Goal: Task Accomplishment & Management: Complete application form

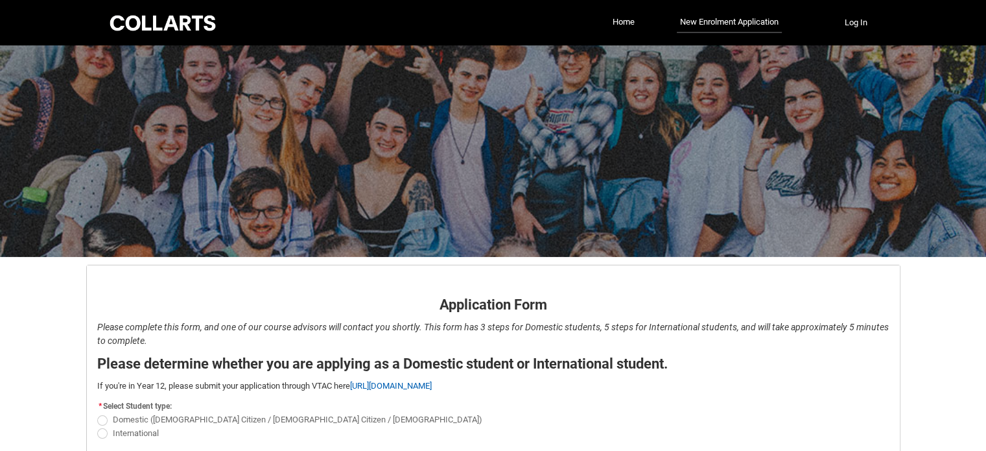
scroll to position [99, 0]
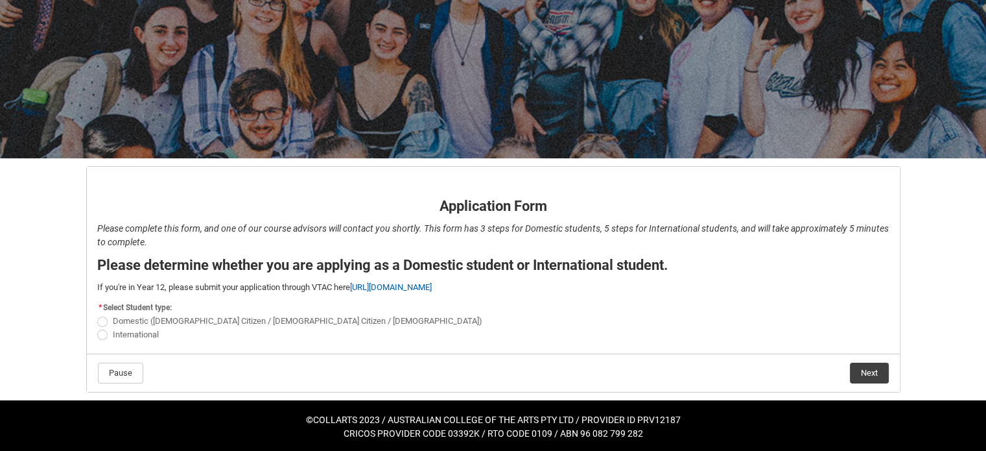
click at [104, 321] on span "REDU_Application_Form_for_Applicant flow" at bounding box center [102, 321] width 10 height 10
click at [97, 315] on input "Domestic ([DEMOGRAPHIC_DATA] Citizen / [DEMOGRAPHIC_DATA] Citizen / [DEMOGRAPHI…" at bounding box center [97, 314] width 1 height 1
radio input "true"
click at [879, 384] on flowruntime-navigation-bar "Pause Next" at bounding box center [493, 372] width 813 height 38
click at [869, 376] on button "Next" at bounding box center [869, 372] width 39 height 21
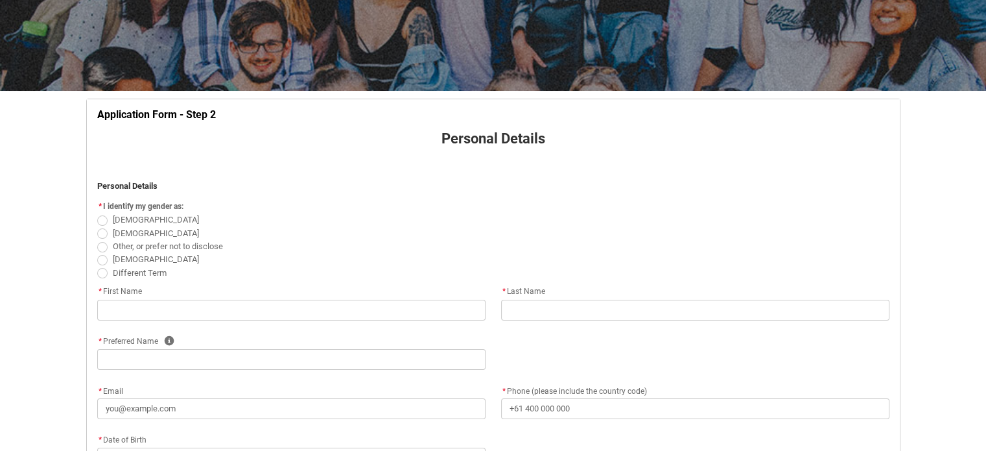
scroll to position [166, 0]
click at [104, 229] on span "REDU_Application_Form_for_Applicant flow" at bounding box center [102, 233] width 10 height 10
click at [97, 226] on input "[DEMOGRAPHIC_DATA]" at bounding box center [97, 226] width 1 height 1
radio input "true"
click at [350, 217] on span "[DEMOGRAPHIC_DATA]" at bounding box center [493, 219] width 792 height 13
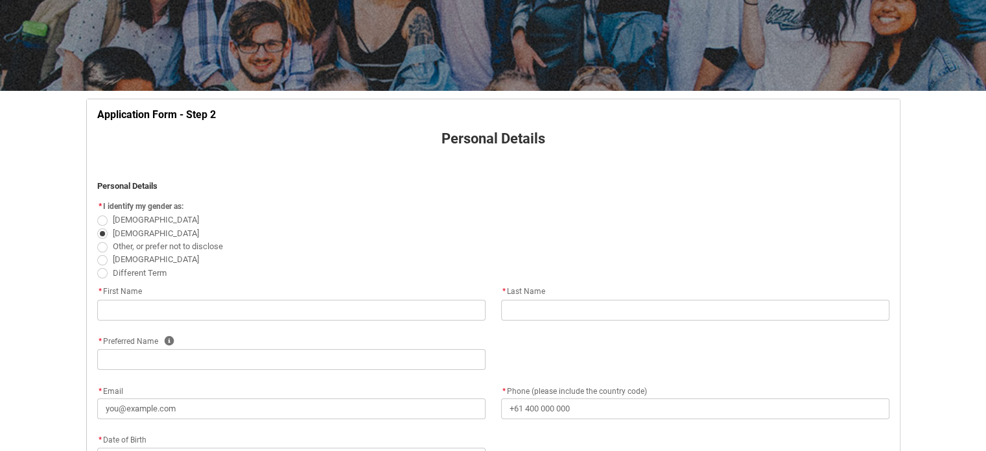
click at [365, 221] on span "[DEMOGRAPHIC_DATA]" at bounding box center [493, 219] width 792 height 13
click at [377, 222] on span "[DEMOGRAPHIC_DATA]" at bounding box center [493, 219] width 792 height 13
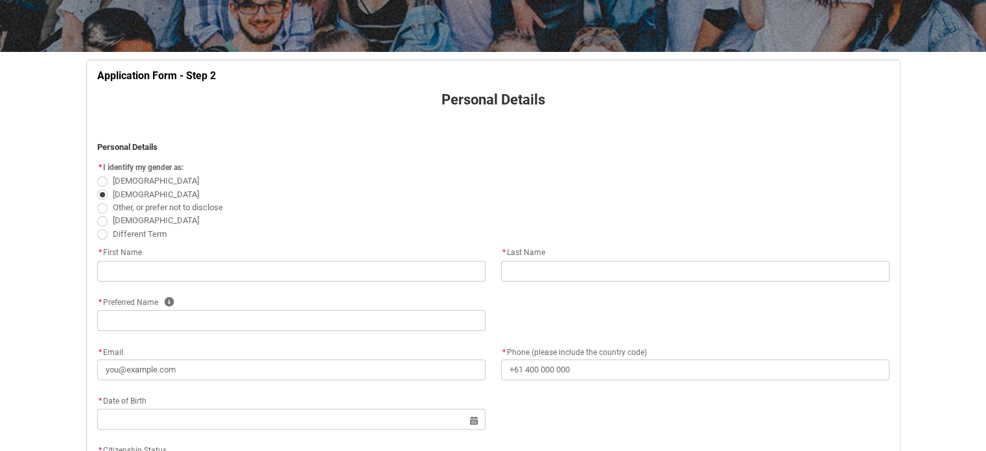
scroll to position [246, 0]
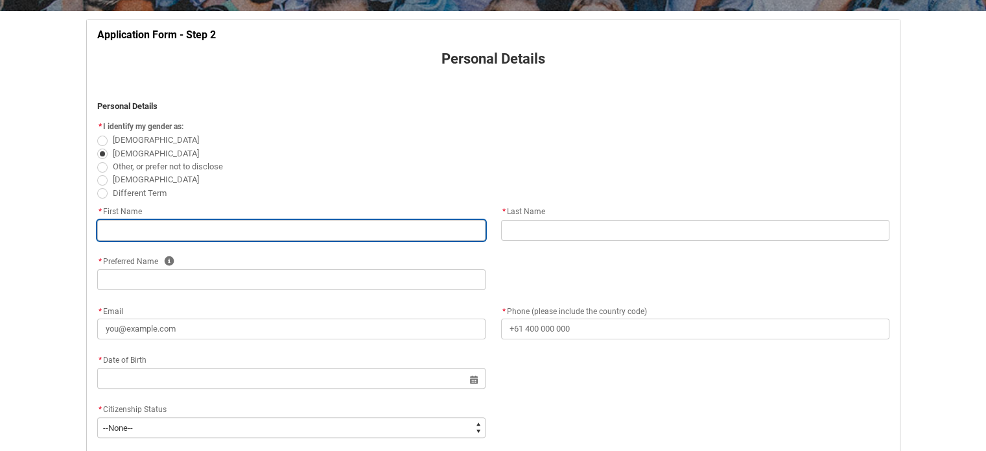
click at [340, 222] on input "REDU_Application_Form_for_Applicant flow" at bounding box center [291, 230] width 388 height 21
type lightning-primitive-input-simple "j"
type input "j"
type lightning-primitive-input-simple "ja"
type input "ja"
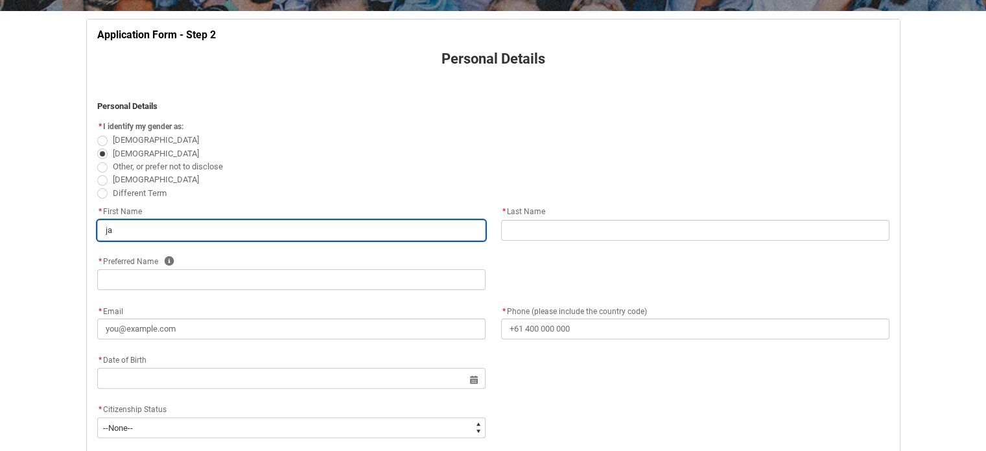
type lightning-primitive-input-simple "jac"
type input "jac"
type lightning-primitive-input-simple "jack"
type input "jack"
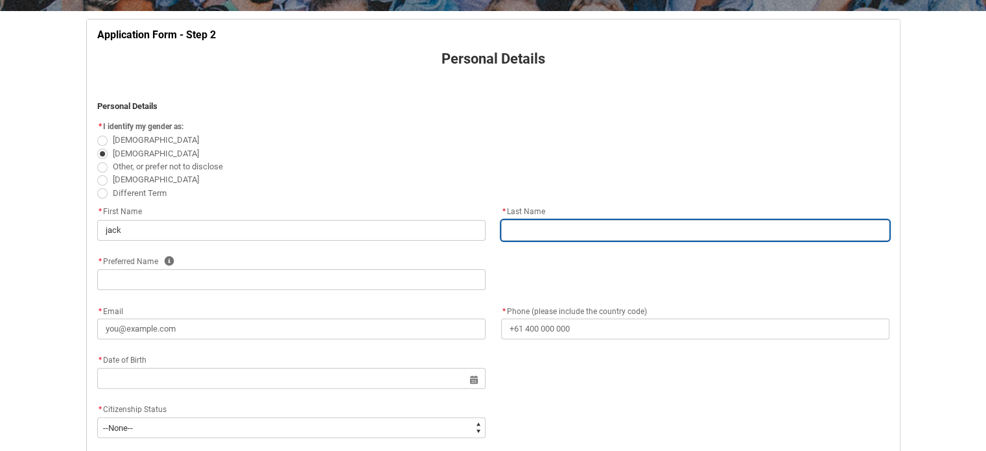
click at [547, 235] on input "REDU_Application_Form_for_Applicant flow" at bounding box center [695, 230] width 388 height 21
type lightning-primitive-input-simple "b"
type input "b"
type lightning-primitive-input-simple "br"
type input "br"
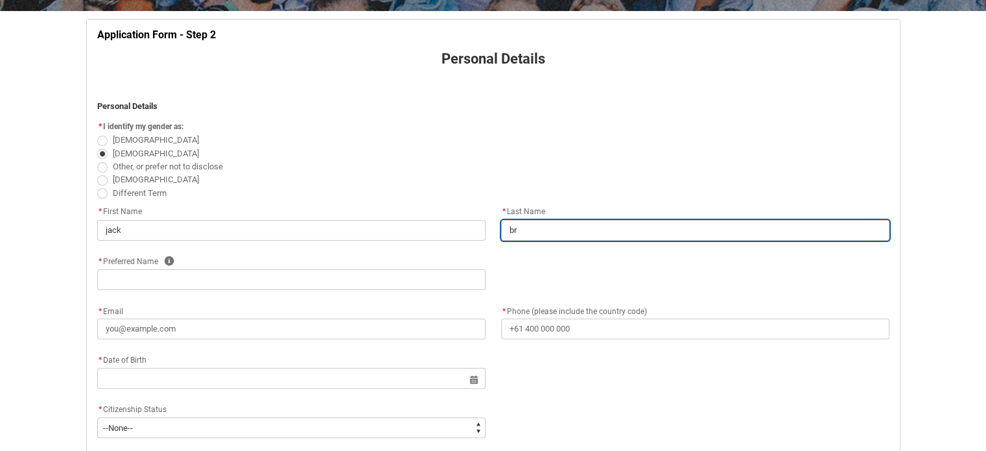
type lightning-primitive-input-simple "bre"
type input "bre"
type lightning-primitive-input-simple "[PERSON_NAME]"
type input "[PERSON_NAME]"
type lightning-primitive-input-simple "[PERSON_NAME]"
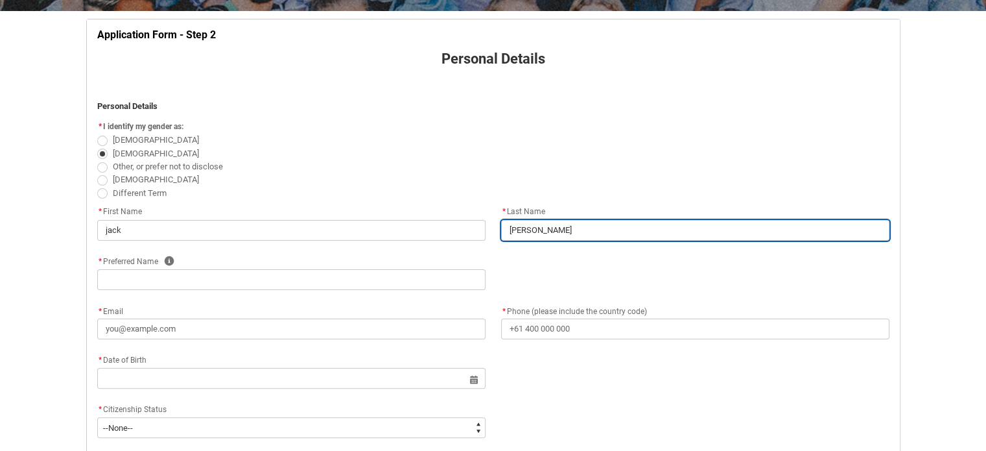
type input "[PERSON_NAME]"
type lightning-primitive-input-simple "brethe"
type input "brethe"
type lightning-primitive-input-simple "brether"
type input "brether"
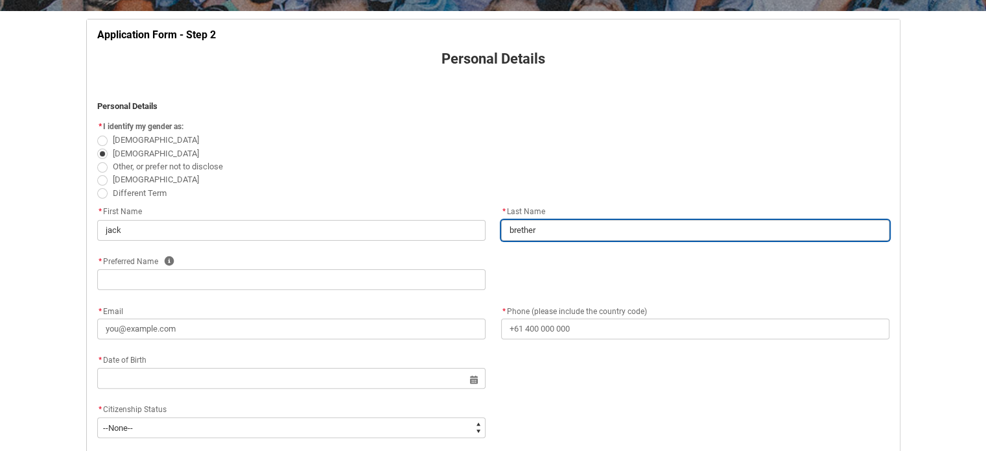
type lightning-primitive-input-simple "brethert"
type input "brethert"
type lightning-primitive-input-simple "bretherto"
type input "bretherto"
type lightning-primitive-input-simple "bretherton"
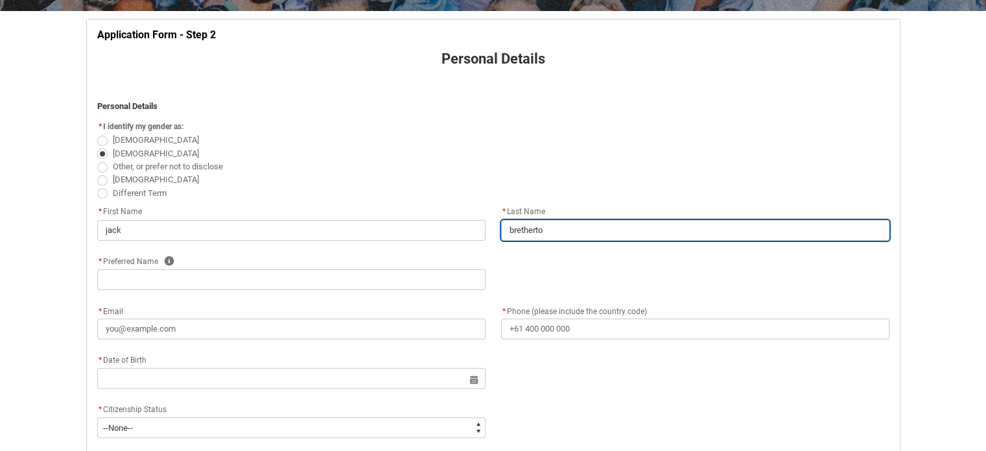
type input "bretherton"
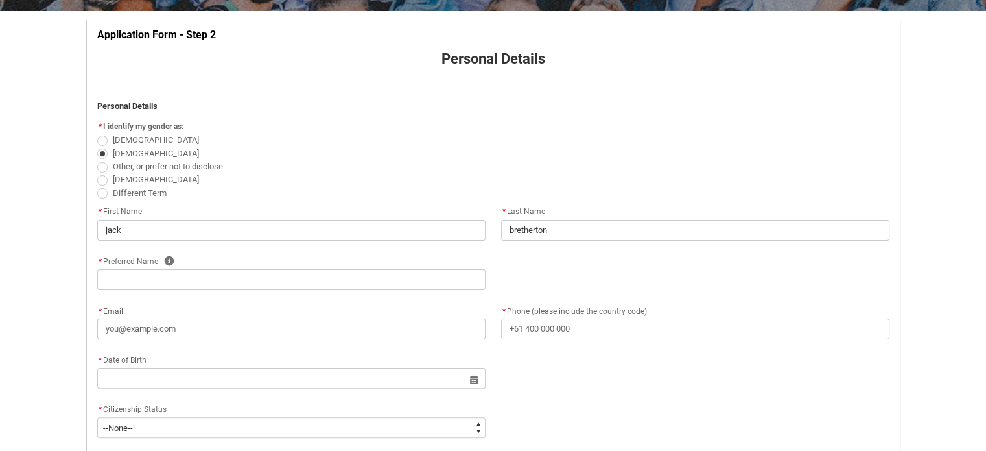
click at [327, 291] on flowruntime-screen-field "* Preferred Name Help" at bounding box center [291, 275] width 404 height 42
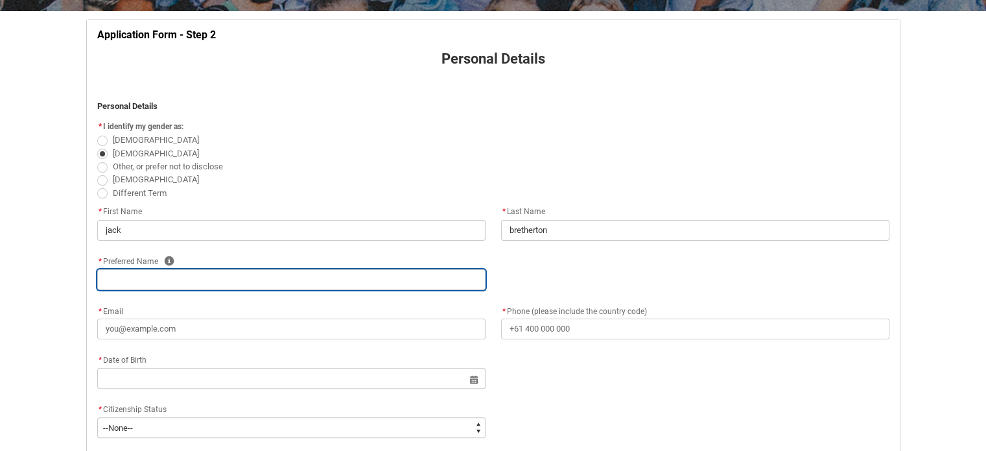
click at [324, 285] on input "REDU_Application_Form_for_Applicant flow" at bounding box center [291, 279] width 388 height 21
type lightning-primitive-input-simple "j"
type input "j"
type lightning-primitive-input-simple "ja"
type input "ja"
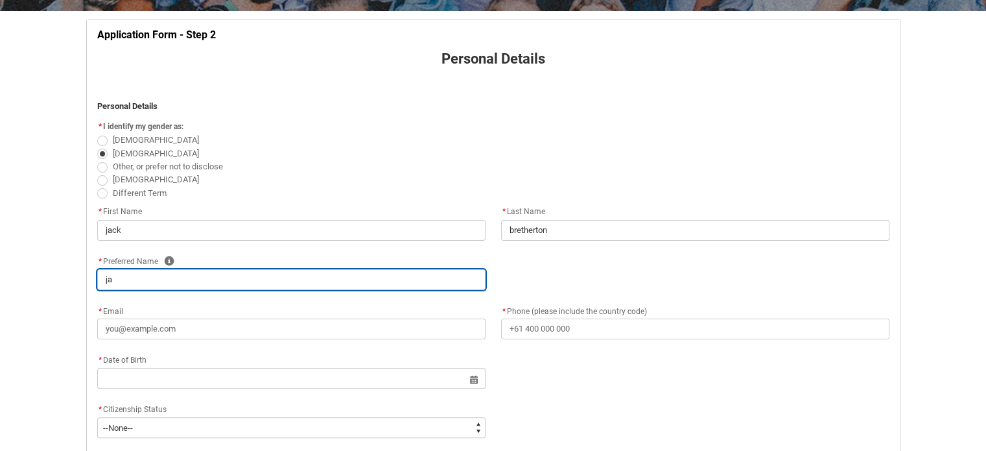
type lightning-primitive-input-simple "jac"
type input "jac"
type lightning-primitive-input-simple "jack"
type input "jack"
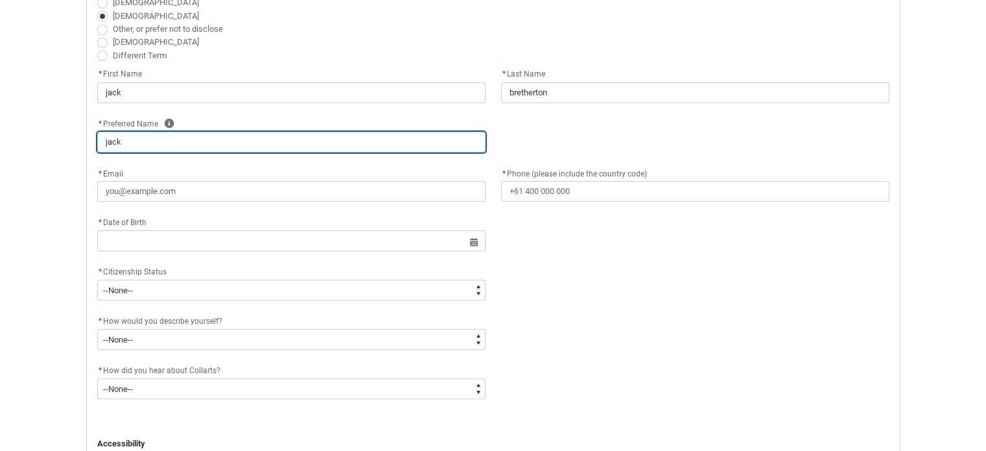
scroll to position [384, 0]
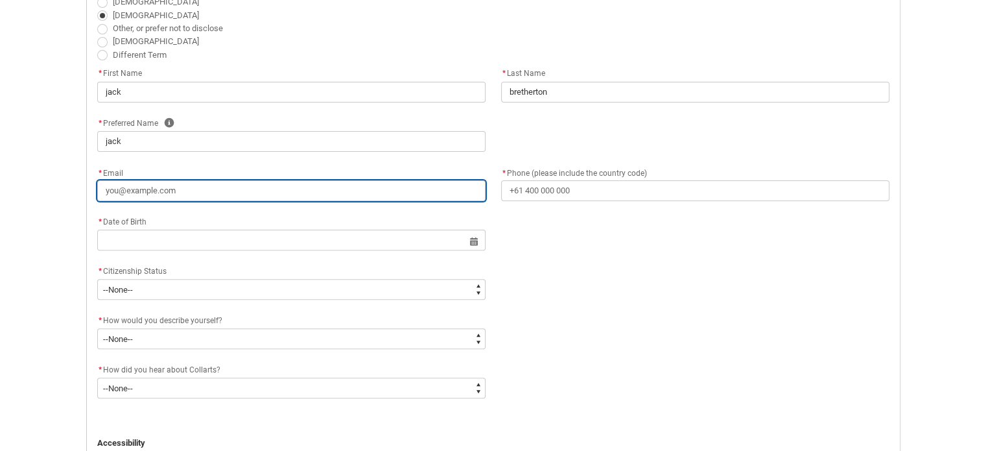
click at [302, 195] on input "* Email" at bounding box center [291, 190] width 388 height 21
type lightning-primitive-input-simple "b"
type input "b"
type lightning-primitive-input-simple "br"
type input "br"
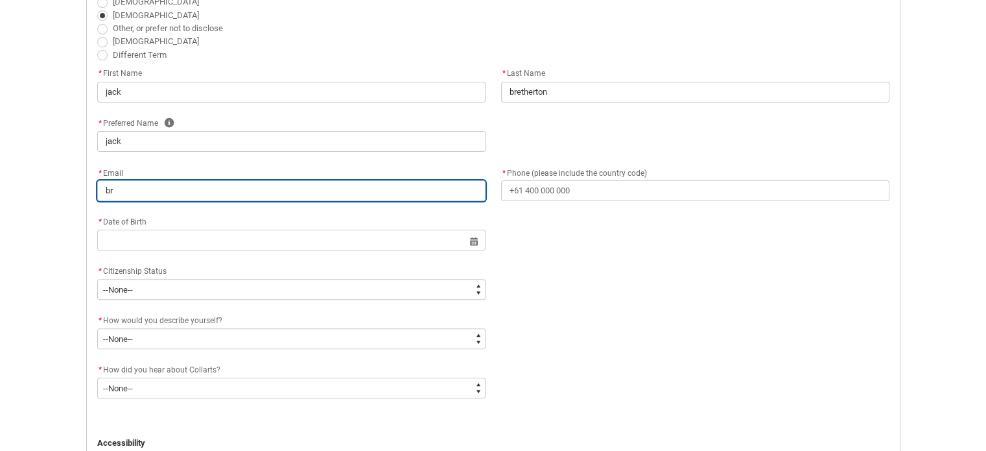
type lightning-primitive-input-simple "bre"
type input "bre"
type lightning-primitive-input-simple "[PERSON_NAME]"
type input "[PERSON_NAME]"
type lightning-primitive-input-simple "[PERSON_NAME]"
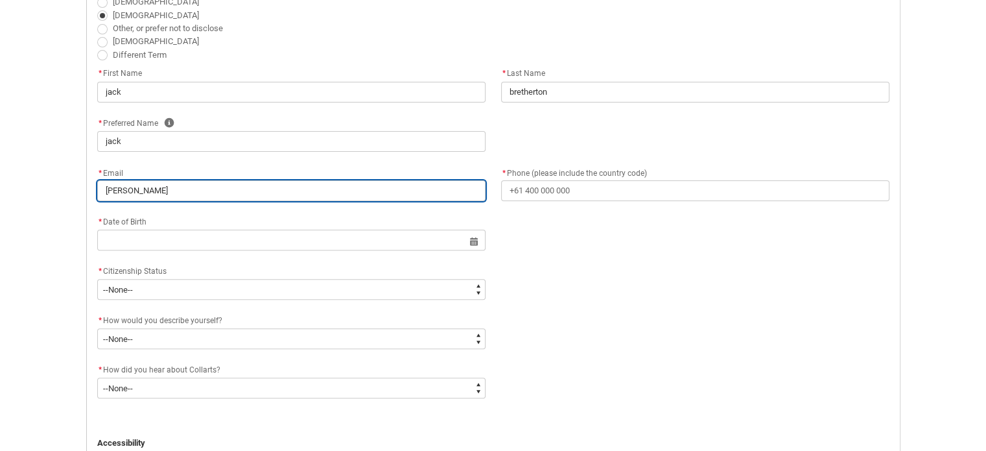
type input "[PERSON_NAME]"
type lightning-primitive-input-simple "brethe"
type input "brethe"
type lightning-primitive-input-simple "brether"
type input "brether"
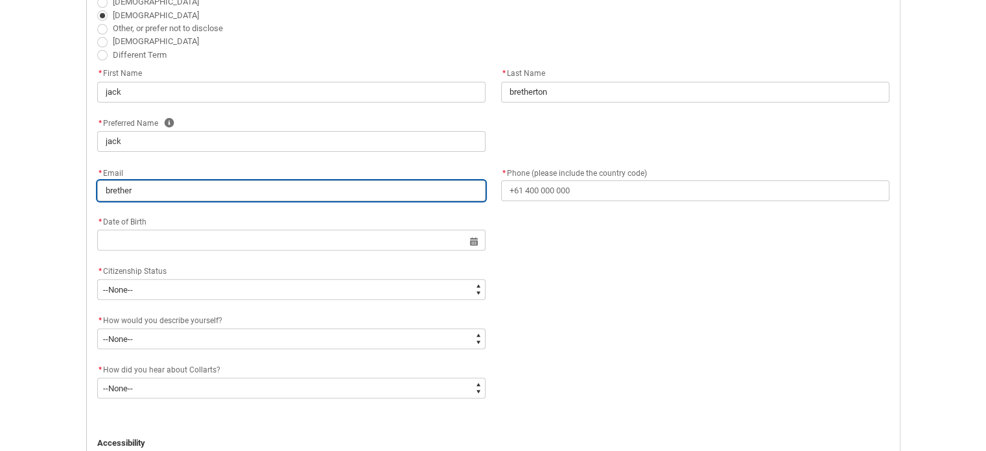
type lightning-primitive-input-simple "brethert"
type input "brethert"
type lightning-primitive-input-simple "bretherto"
type input "bretherto"
type lightning-primitive-input-simple "bretherton"
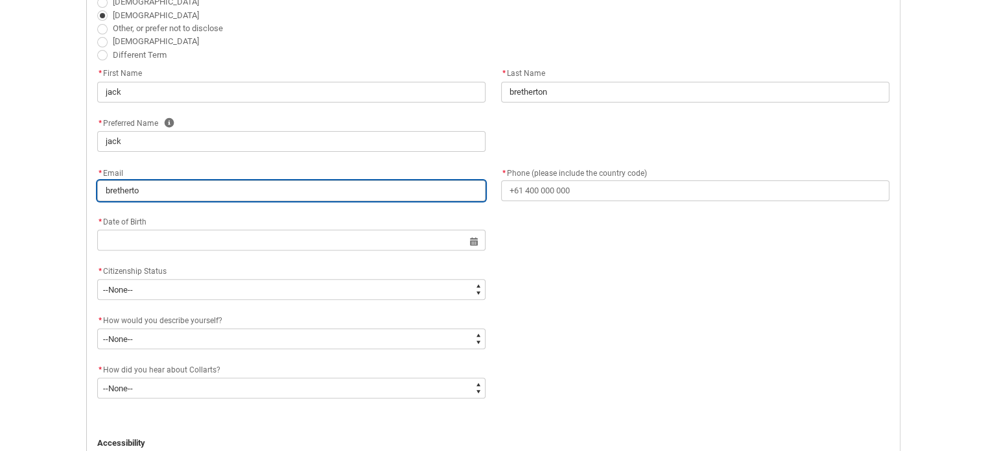
type input "bretherton"
type lightning-primitive-input-simple "brethertonj"
type input "brethertonj"
type lightning-primitive-input-simple "brethertonja"
type input "brethertonja"
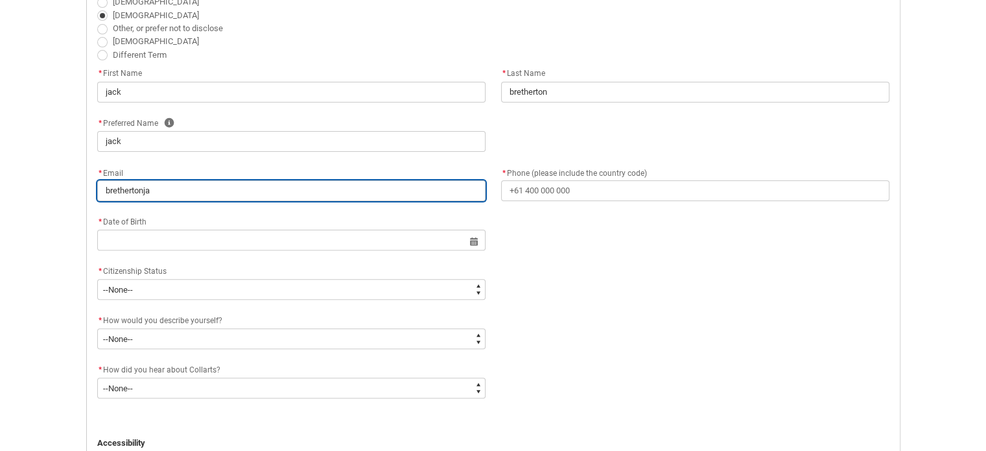
type lightning-primitive-input-simple "brethertonjac"
type input "brethertonjac"
type lightning-primitive-input-simple "brethertonjacl"
type input "brethertonjacl"
type lightning-primitive-input-simple "brethertonjac"
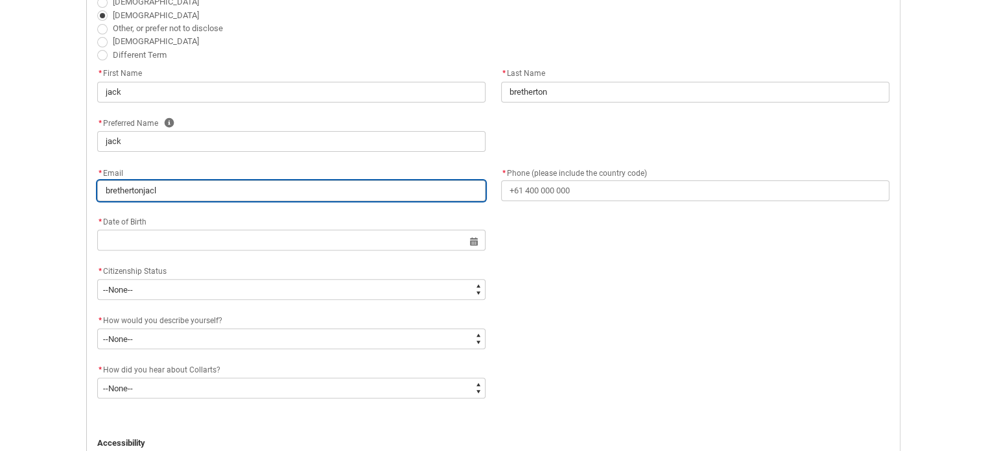
type input "brethertonjac"
type lightning-primitive-input-simple "brethertonjack"
type input "brethertonjack"
type lightning-primitive-input-simple "brethertonjack@"
type input "brethertonjack@"
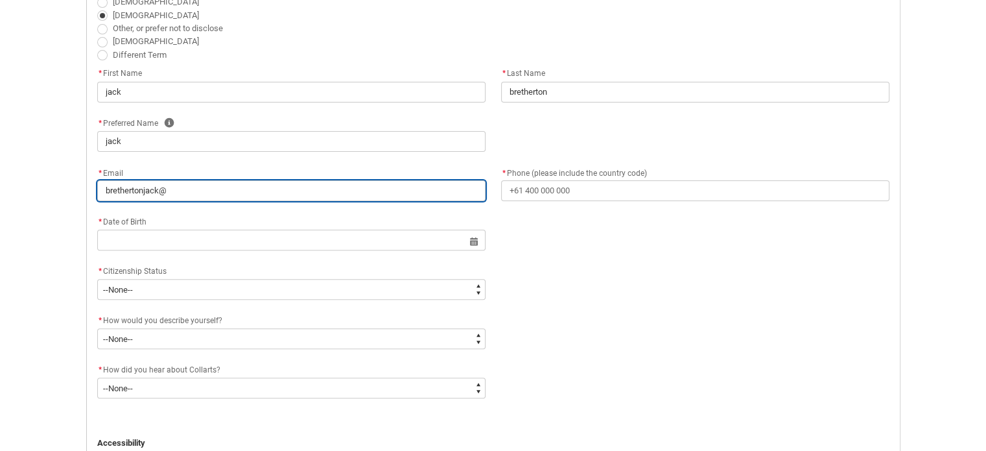
type lightning-primitive-input-simple "brethertonjack@g"
type input "brethertonjack@g"
type lightning-primitive-input-simple "brethertonjack@gm"
type input "brethertonjack@gm"
type lightning-primitive-input-simple "brethertonjack@gma"
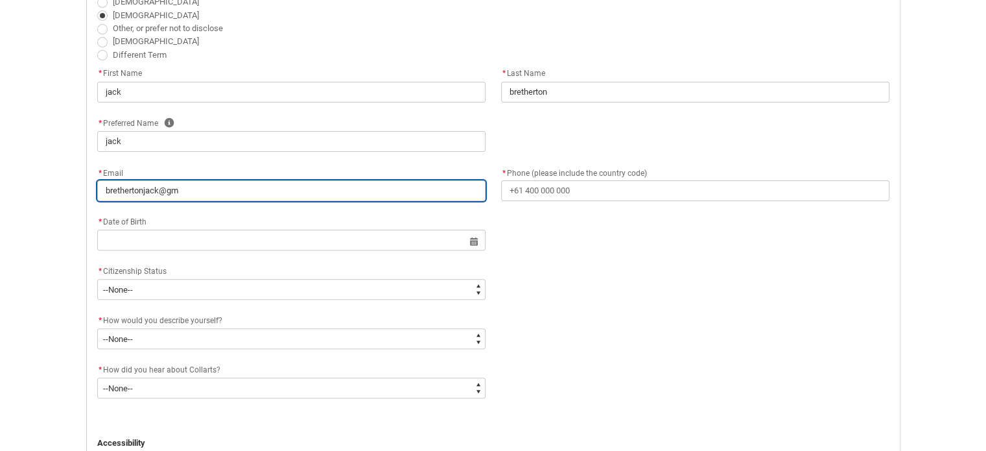
type input "brethertonjack@gma"
type lightning-primitive-input-simple "brethertonjack@gmai"
type input "brethertonjack@gmai"
type lightning-primitive-input-simple "[EMAIL_ADDRESS]"
type input "[EMAIL_ADDRESS]"
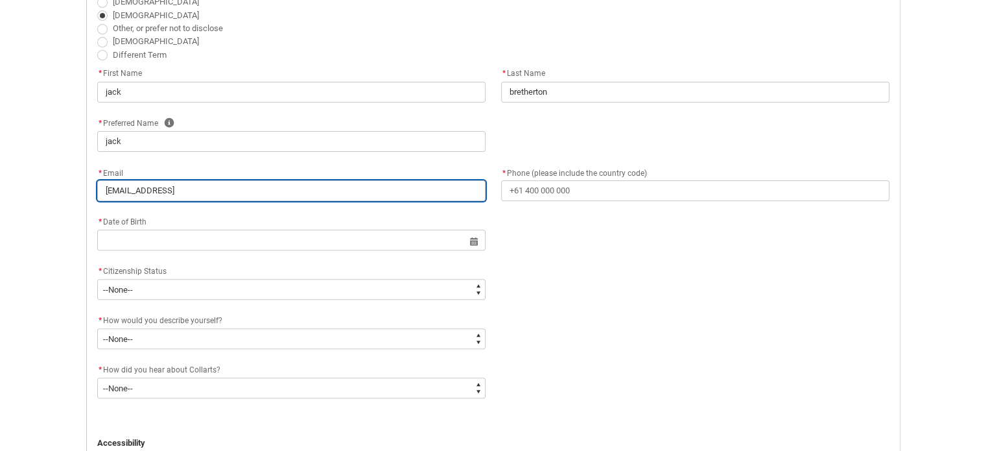
type lightning-primitive-input-simple "[EMAIL_ADDRESS]."
type input "[EMAIL_ADDRESS]."
type lightning-primitive-input-simple "brethertonjack@gmail.c"
type input "brethertonjack@gmail.c"
type lightning-primitive-input-simple "[EMAIL_ADDRESS][DOMAIN_NAME]"
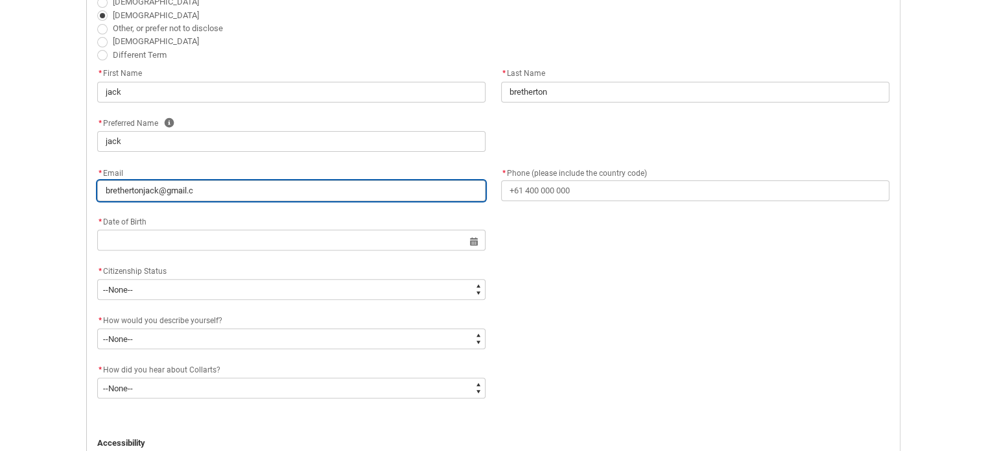
type input "[EMAIL_ADDRESS][DOMAIN_NAME]"
type lightning-primitive-input-simple "[EMAIL_ADDRESS][DOMAIN_NAME]"
type input "[EMAIL_ADDRESS][DOMAIN_NAME]"
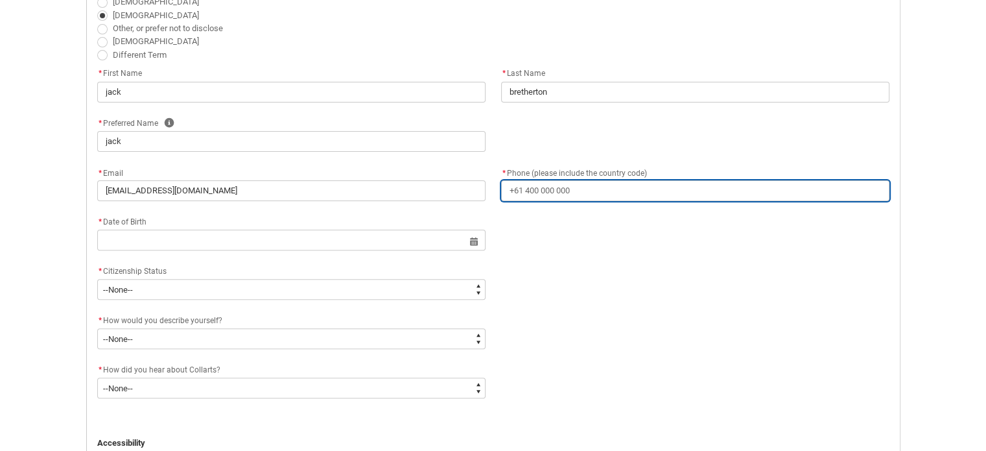
click at [541, 192] on input "* Phone (please include the country code)" at bounding box center [695, 190] width 388 height 21
type lightning-primitive-input-simple "0"
type input "0"
type lightning-primitive-input-simple "04"
type input "04"
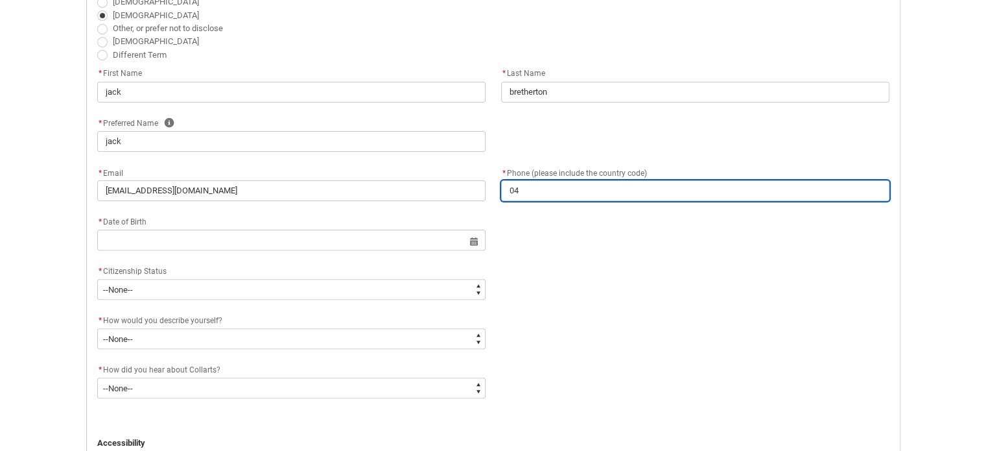
type lightning-primitive-input-simple "043"
type input "043"
type lightning-primitive-input-simple "0434"
type input "0434"
type lightning-primitive-input-simple "04341"
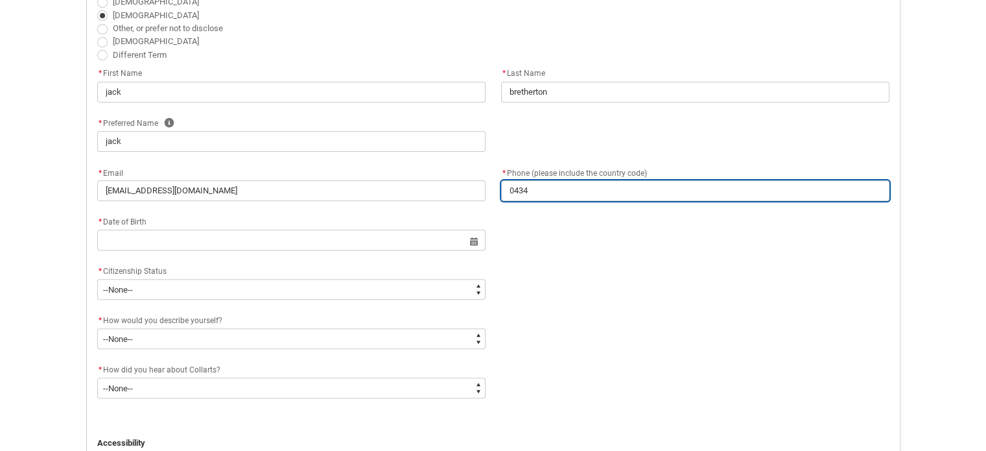
type input "04341"
type lightning-primitive-input-simple "043412"
type input "043412"
type lightning-primitive-input-simple "0434125"
type input "0434125"
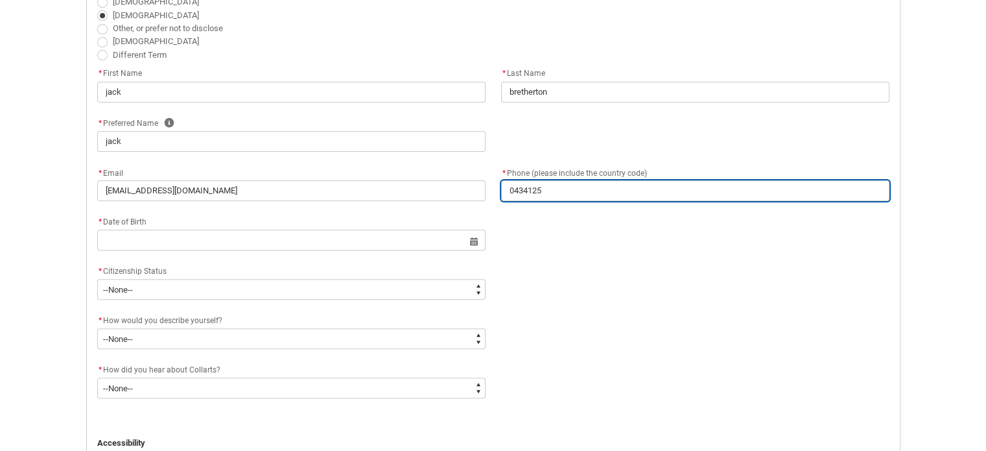
type lightning-primitive-input-simple "04341259"
type input "04341259"
type lightning-primitive-input-simple "043412599"
type input "043412599"
type lightning-primitive-input-simple "0434125999"
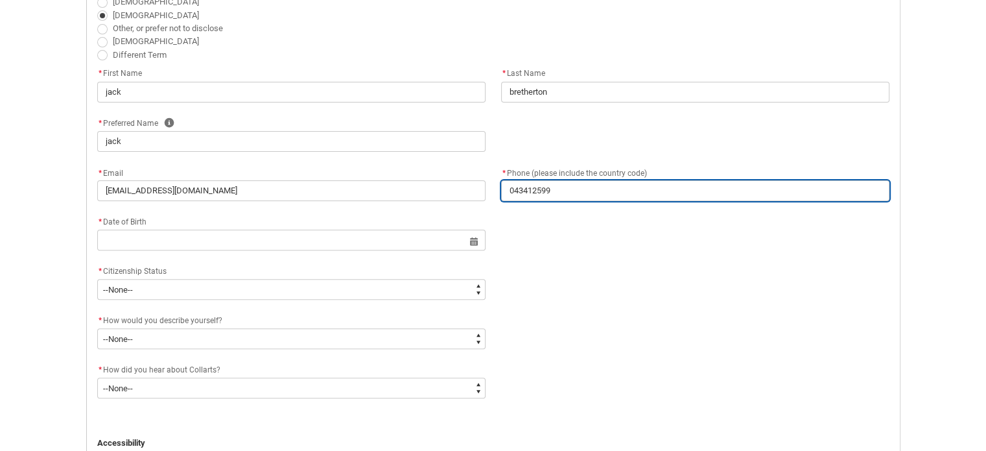
type input "0434125999"
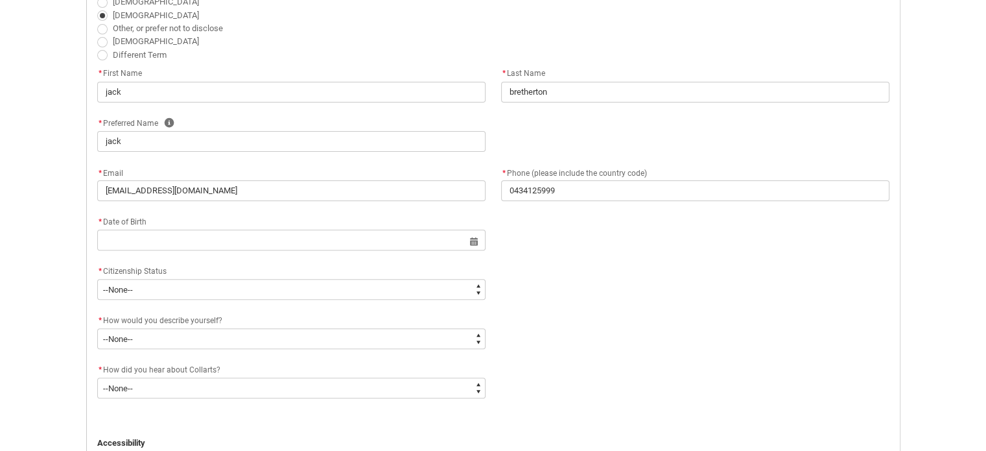
click at [348, 254] on flowruntime-screen-field "* Date of Birth Select a date for Format: [DATE]" at bounding box center [291, 235] width 404 height 42
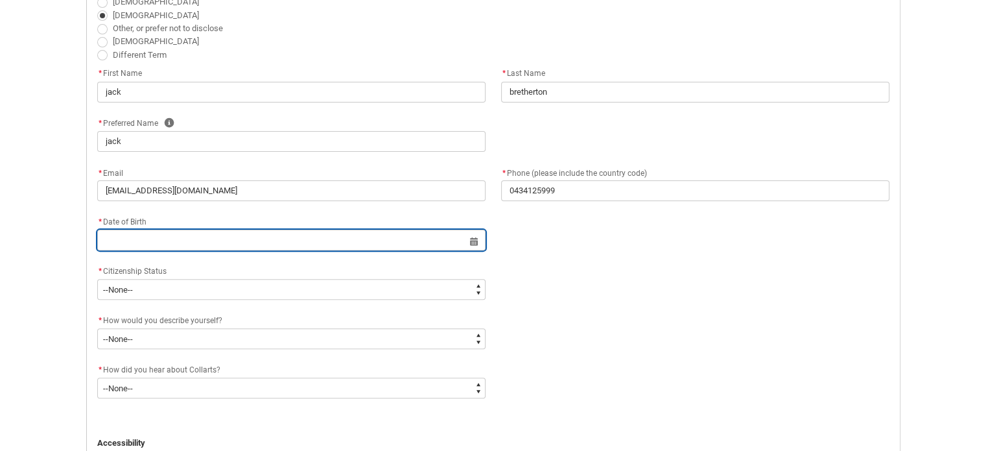
click at [342, 241] on input "REDU_Application_Form_for_Applicant flow" at bounding box center [291, 240] width 388 height 21
select select "2025"
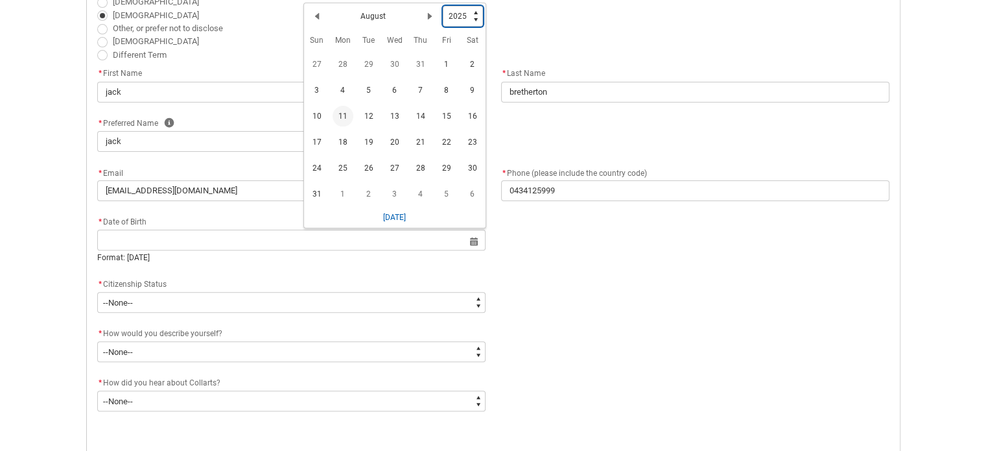
click at [472, 18] on select "1925 1926 1927 1928 1929 1930 1931 1932 1933 1934 1935 1936 1937 1938 1939 1940…" at bounding box center [463, 16] width 40 height 21
type lightning-select "2004"
click at [443, 6] on select "1925 1926 1927 1928 1929 1930 1931 1932 1933 1934 1935 1936 1937 1938 1939 1940…" at bounding box center [463, 16] width 40 height 21
select select "2004"
click at [394, 18] on div "Previous Month August Next Month" at bounding box center [375, 18] width 136 height 21
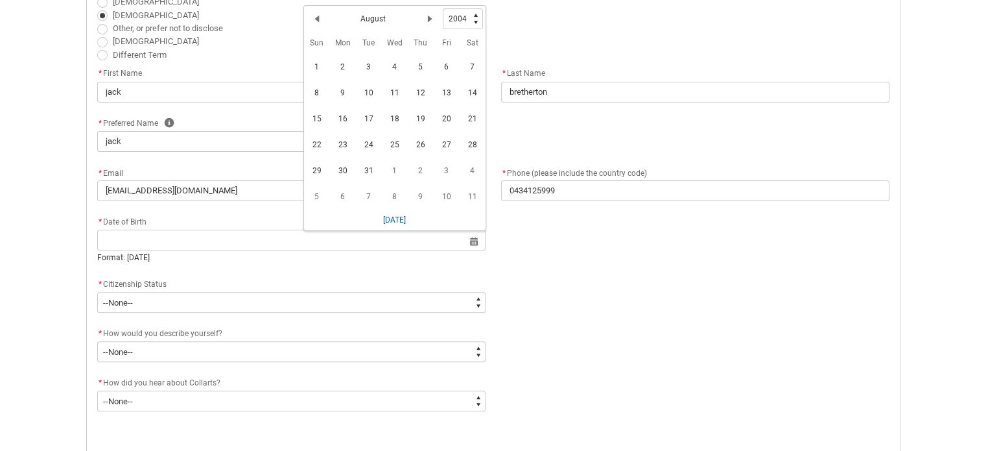
click at [372, 19] on h2 "August" at bounding box center [373, 19] width 25 height 12
click at [315, 15] on lightning-primitive-icon "Date picker: August" at bounding box center [317, 18] width 9 height 9
click at [440, 119] on span "16" at bounding box center [446, 118] width 21 height 21
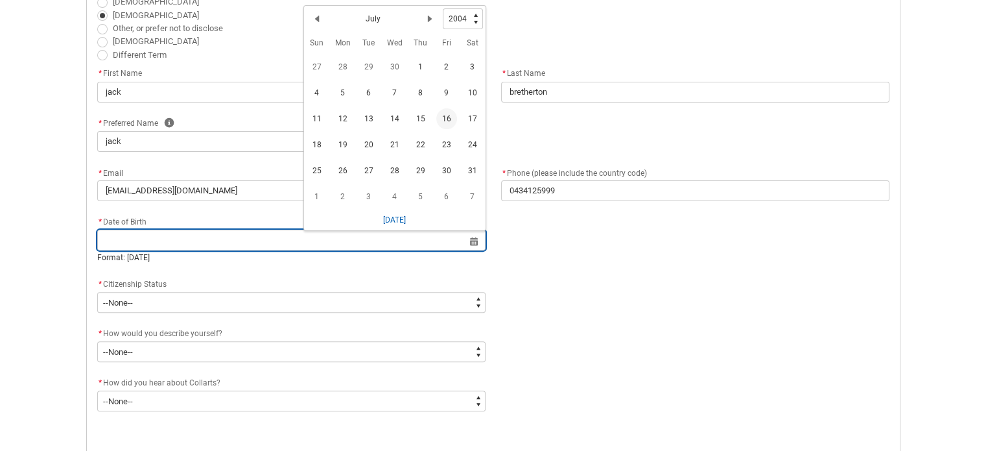
type lightning-datepicker "[DATE]"
type lightning-input "[DATE]"
type input "[DATE]"
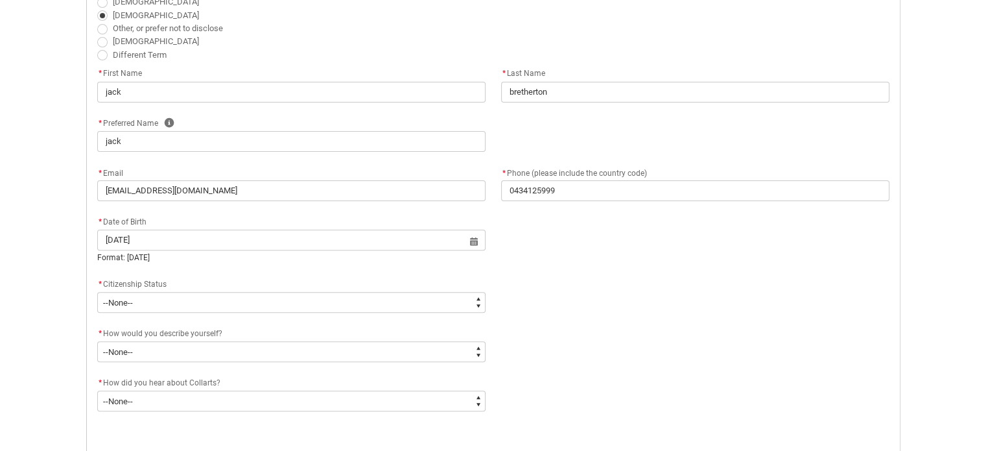
click at [395, 215] on div "* Date of Birth" at bounding box center [291, 222] width 388 height 16
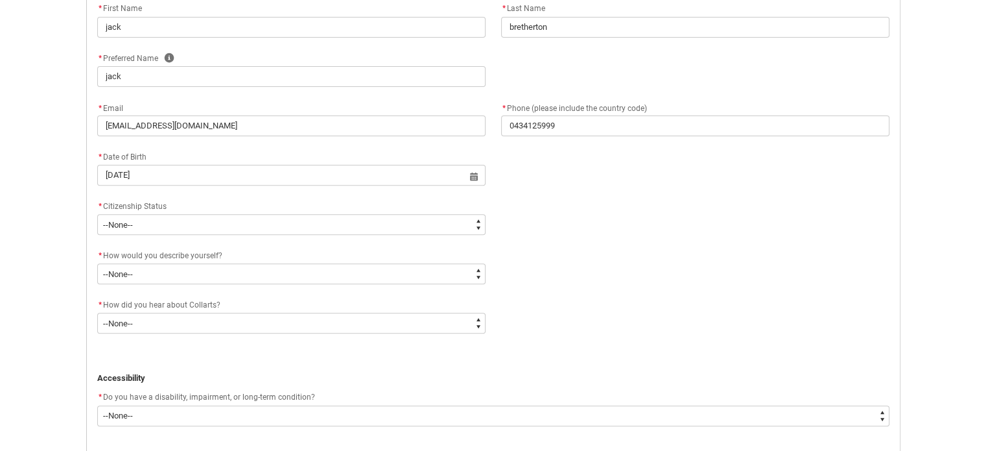
scroll to position [449, 0]
click at [383, 235] on flowruntime-screen-field "* Citizenship Status * --None-- [DEMOGRAPHIC_DATA] Citizen Humanitarian Visa [D…" at bounding box center [291, 219] width 404 height 42
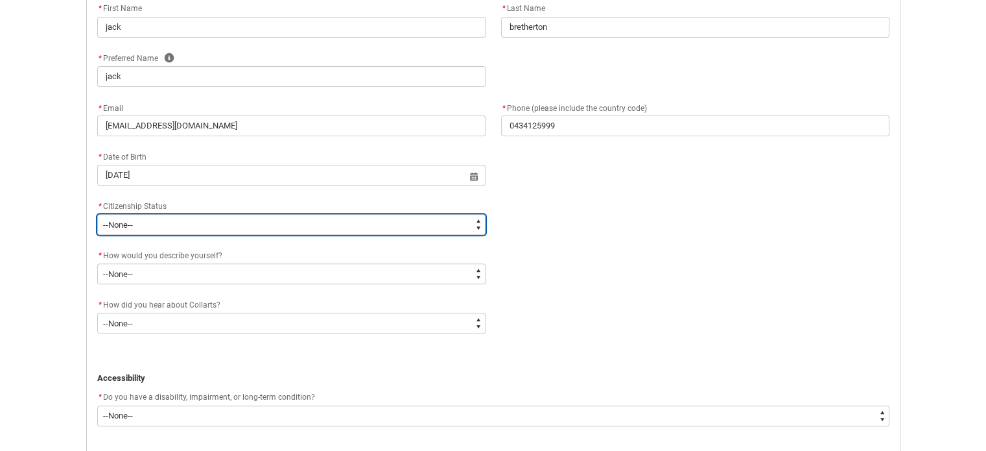
click at [386, 223] on select "--None-- [DEMOGRAPHIC_DATA] Humanitarian Visa [DEMOGRAPHIC_DATA] citizen Other …" at bounding box center [291, 224] width 388 height 21
type lightning-select "Citizenship.1"
click at [97, 214] on select "--None-- [DEMOGRAPHIC_DATA] Humanitarian Visa [DEMOGRAPHIC_DATA] citizen Other …" at bounding box center [291, 224] width 388 height 21
select select "Citizenship.1"
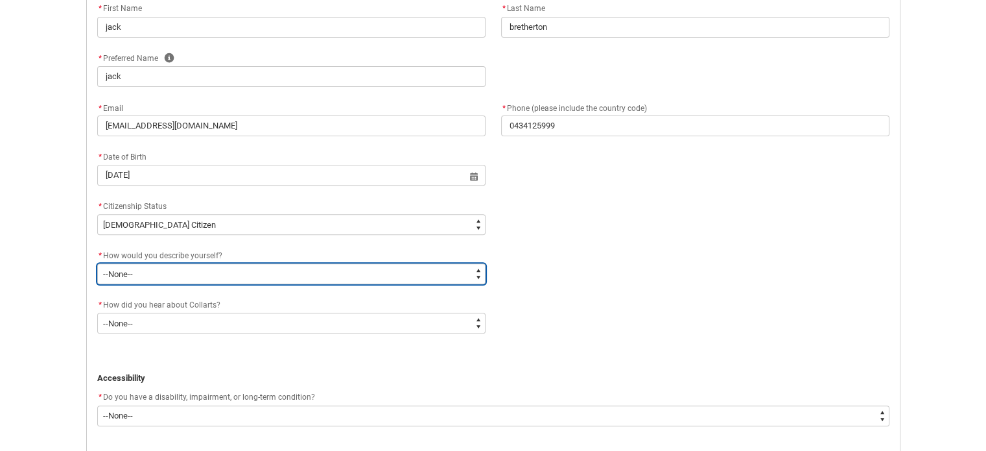
click at [247, 265] on select "--None-- I'm currently in Year 12 and planning what I'll do after school I've c…" at bounding box center [291, 273] width 388 height 21
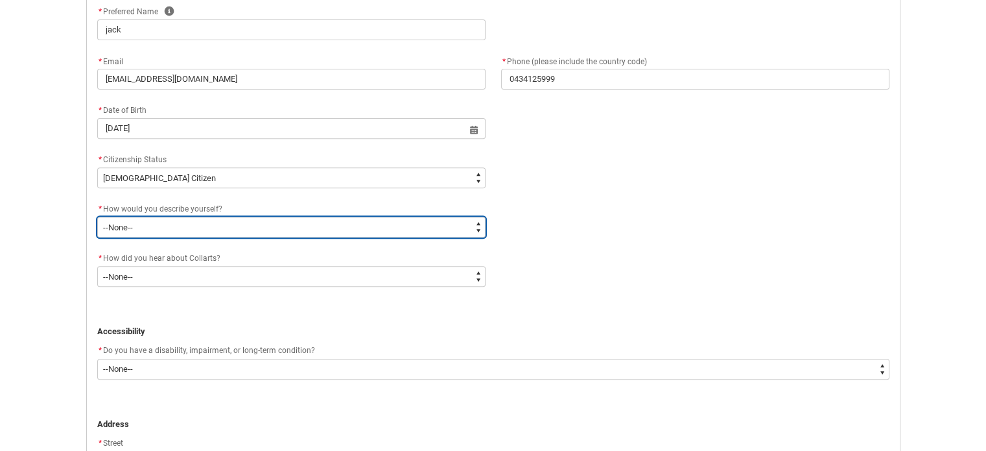
scroll to position [506, 0]
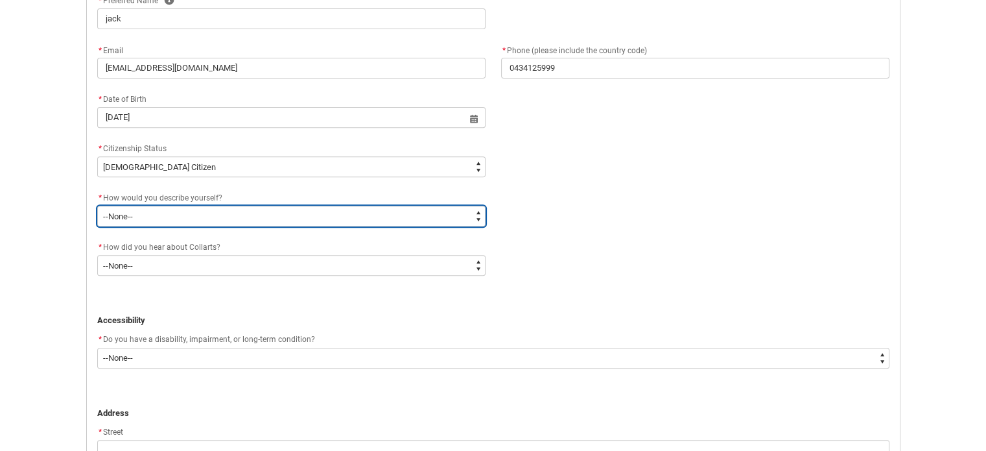
click at [278, 216] on select "--None-- I'm currently in Year 12 and planning what I'll do after school I've c…" at bounding box center [291, 216] width 388 height 21
type lightning-select "HSLC_Domestic_f"
click at [97, 206] on select "--None-- I'm currently in Year 12 and planning what I'll do after school I've c…" at bounding box center [291, 216] width 388 height 21
select select "HSLC_Domestic_f"
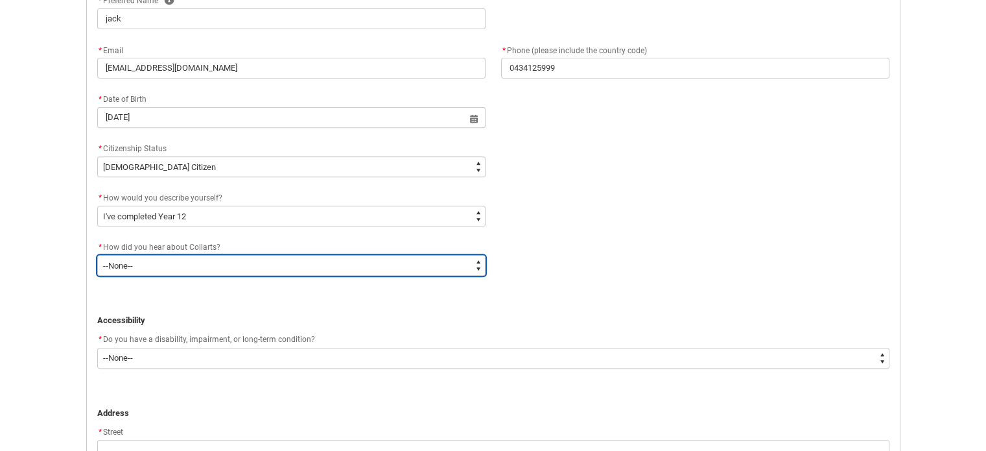
click at [348, 261] on select "--None-- Advertising - Facebook Advertising - Google Advertising - Instagram Ad…" at bounding box center [291, 265] width 388 height 21
type lightning-select "Heard_About_Collarts_Picklist.Word of mouth"
click at [97, 255] on select "--None-- Advertising - Facebook Advertising - Google Advertising - Instagram Ad…" at bounding box center [291, 265] width 388 height 21
select select "Heard_About_Collarts_Picklist.Word of mouth"
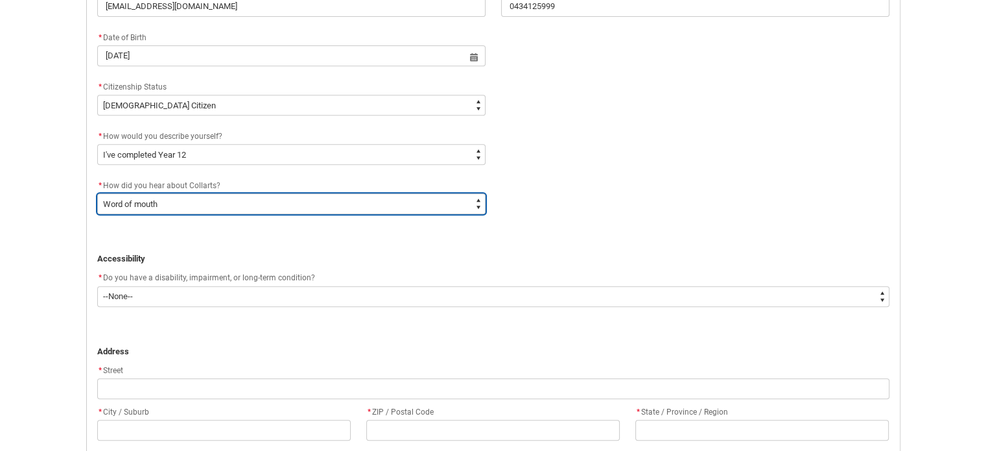
scroll to position [571, 0]
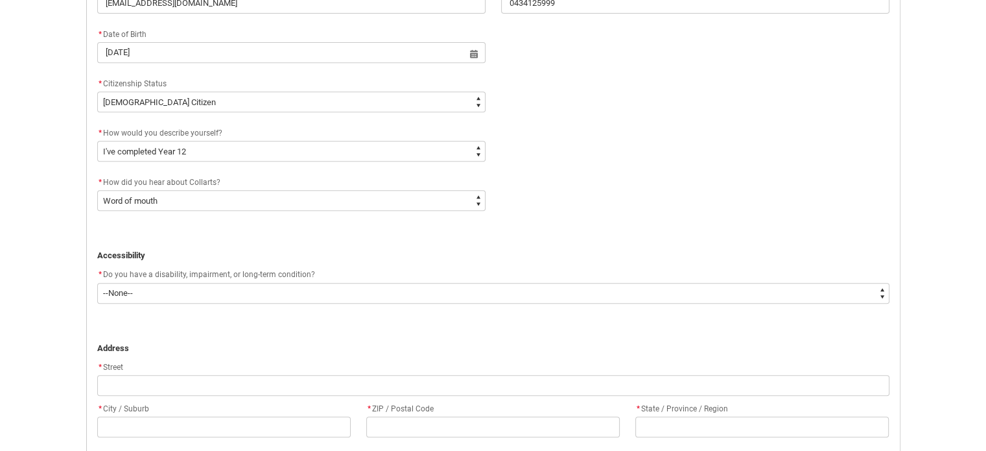
click at [383, 254] on p "Accessibility" at bounding box center [493, 255] width 792 height 13
click at [383, 255] on p "Accessibility" at bounding box center [493, 255] width 792 height 13
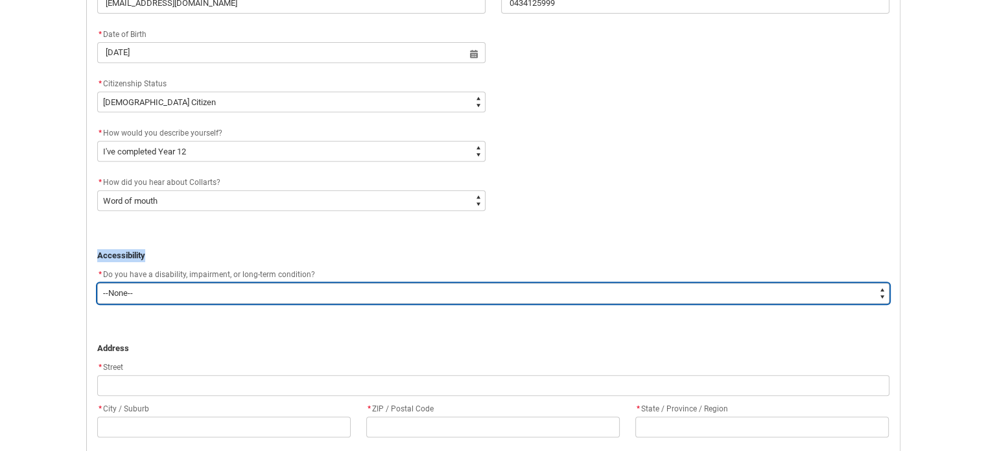
click at [371, 292] on select "--None-- Yes No" at bounding box center [493, 293] width 792 height 21
type lightning-select "No_TextChoice"
click at [97, 283] on select "--None-- Yes No" at bounding box center [493, 293] width 792 height 21
select select "No_TextChoice"
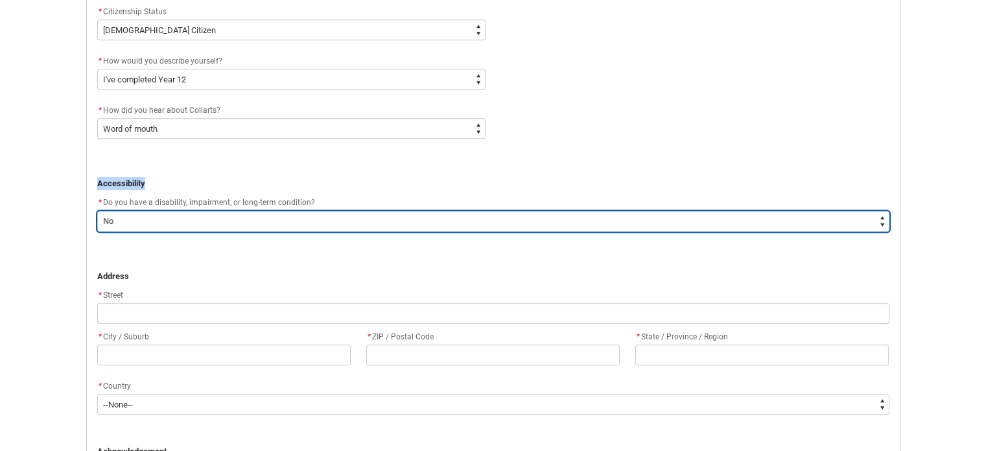
scroll to position [644, 0]
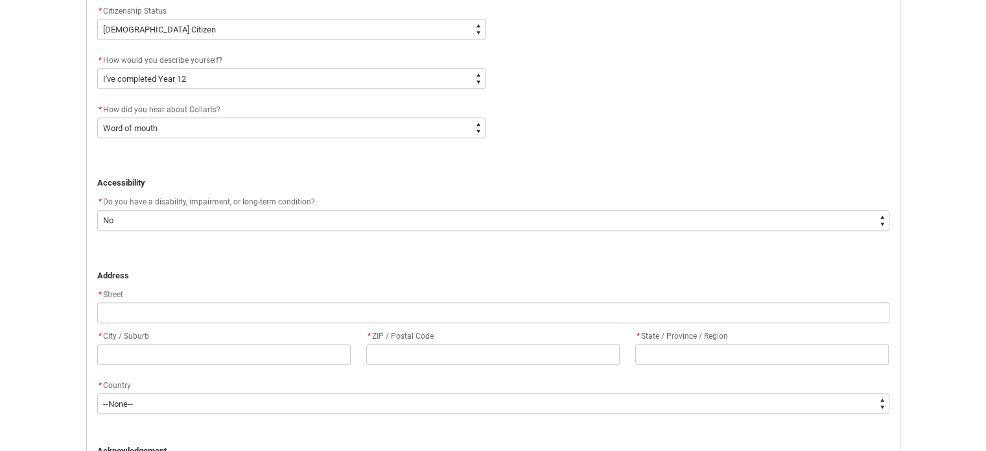
click at [383, 269] on p "﻿ ﻿Address" at bounding box center [493, 275] width 792 height 13
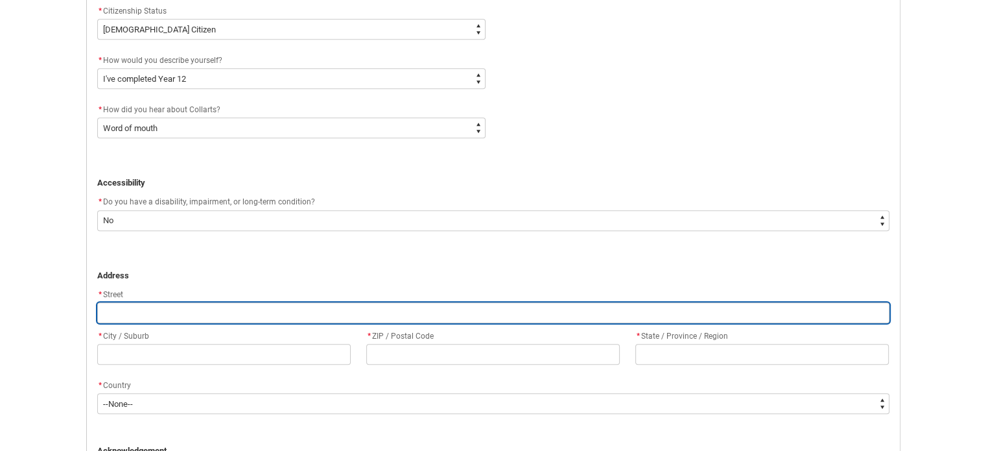
click at [324, 318] on input "REDU_Application_Form_for_Applicant flow" at bounding box center [493, 312] width 792 height 21
type lightning-primitive-input-simple "1"
type input "1"
type lightning-primitive-input-simple "10"
type input "10"
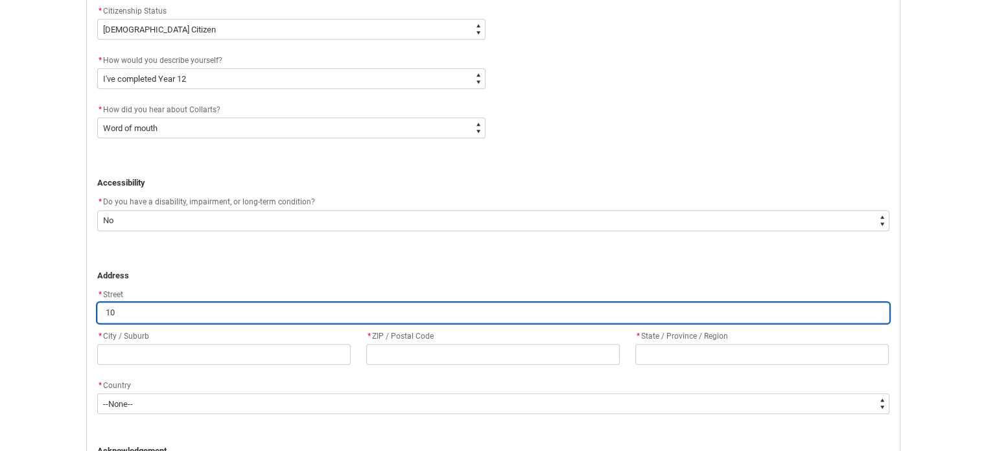
type lightning-primitive-input-simple "106"
type input "106"
type lightning-primitive-input-simple "106"
type input "106"
type lightning-primitive-input-simple "106 k"
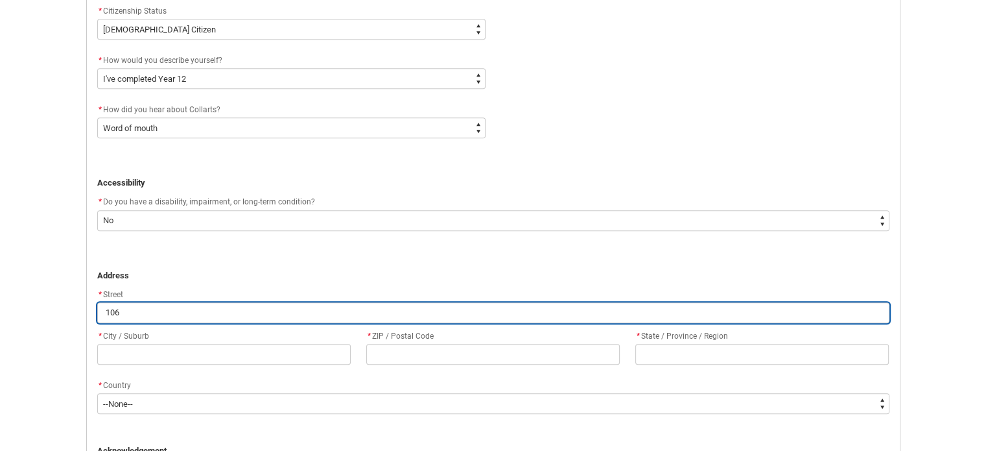
type input "106 k"
type lightning-primitive-input-simple "106 ki"
type input "106 ki"
type lightning-primitive-input-simple "106 kir"
type input "106 kir"
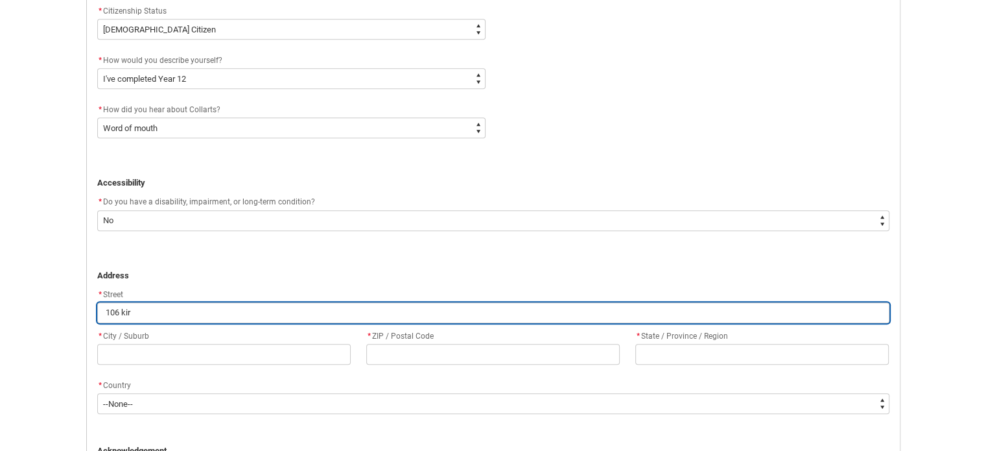
type lightning-primitive-input-simple "106 [PERSON_NAME]"
type input "106 [PERSON_NAME]"
type lightning-primitive-input-simple "106 [DEMOGRAPHIC_DATA]"
type input "106 [DEMOGRAPHIC_DATA]"
type lightning-primitive-input-simple "106 kirkwo"
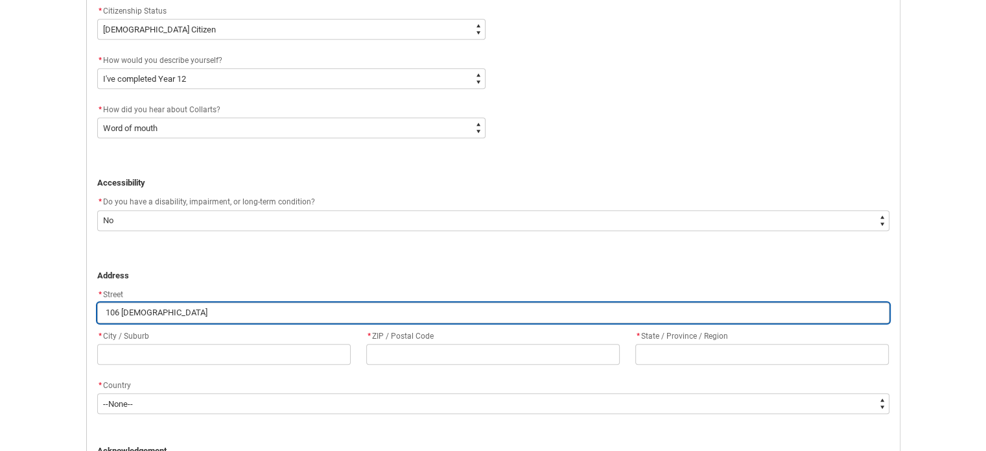
type input "106 kirkwo"
type lightning-primitive-input-simple "106 kirkwoo"
type input "106 kirkwoo"
type lightning-primitive-input-simple "106 kirkwood"
type input "106 kirkwood"
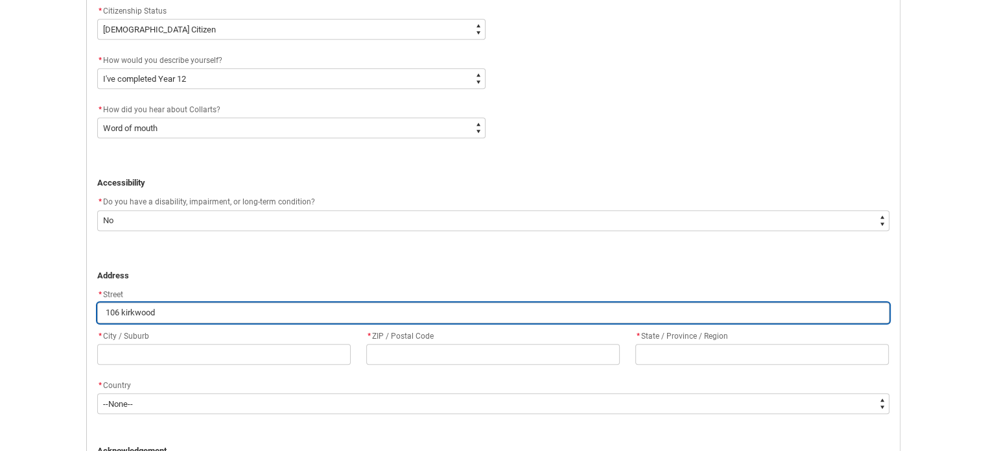
type lightning-primitive-input-simple "106 kirkwood"
type input "106 kirkwood"
type lightning-primitive-input-simple "106 kirkwood a"
type input "106 kirkwood a"
type lightning-primitive-input-simple "[STREET_ADDRESS]"
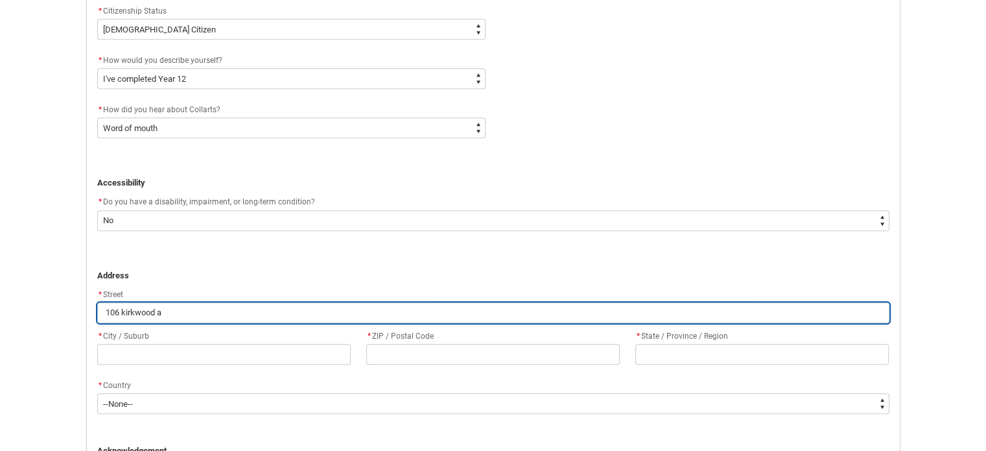
type input "[STREET_ADDRESS]"
type lightning-primitive-input-simple "[STREET_ADDRESS]"
type input "[STREET_ADDRESS]"
type lightning-primitive-input-simple "[STREET_ADDRESS][PERSON_NAME]"
type input "[STREET_ADDRESS][PERSON_NAME]"
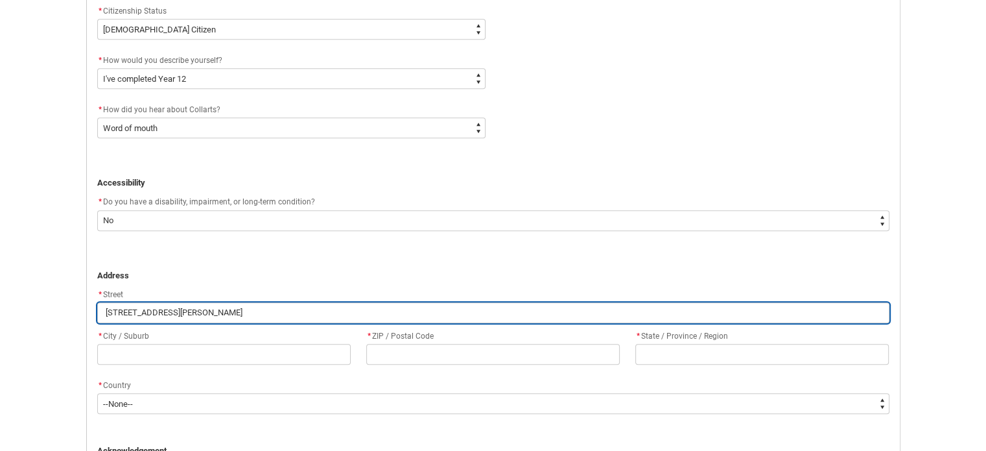
type lightning-primitive-input-simple "[STREET_ADDRESS]"
type input "[STREET_ADDRESS]"
type lightning-primitive-input-simple "[STREET_ADDRESS]"
type input "[STREET_ADDRESS]"
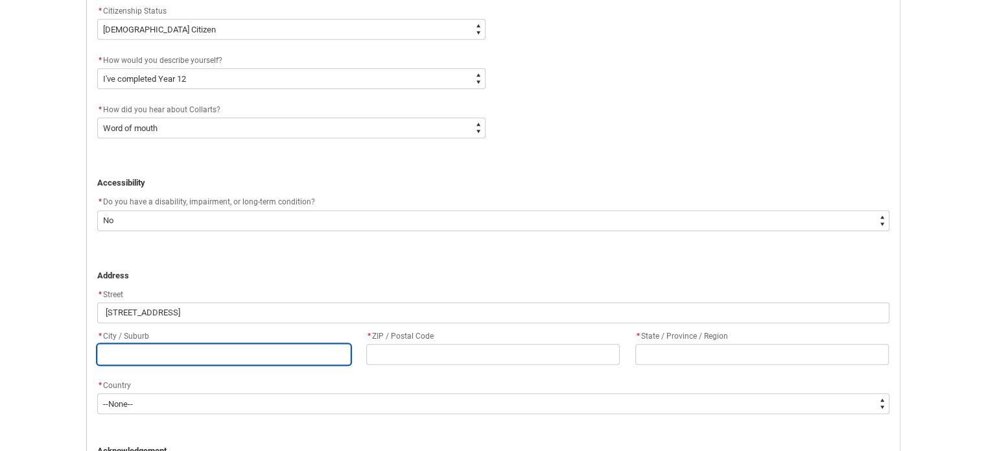
click at [283, 355] on input "REDU_Application_Form_for_Applicant flow" at bounding box center [224, 354] width 254 height 21
type lightning-primitive-input-simple "s"
type input "s"
type lightning-primitive-input-simple "se"
type input "se"
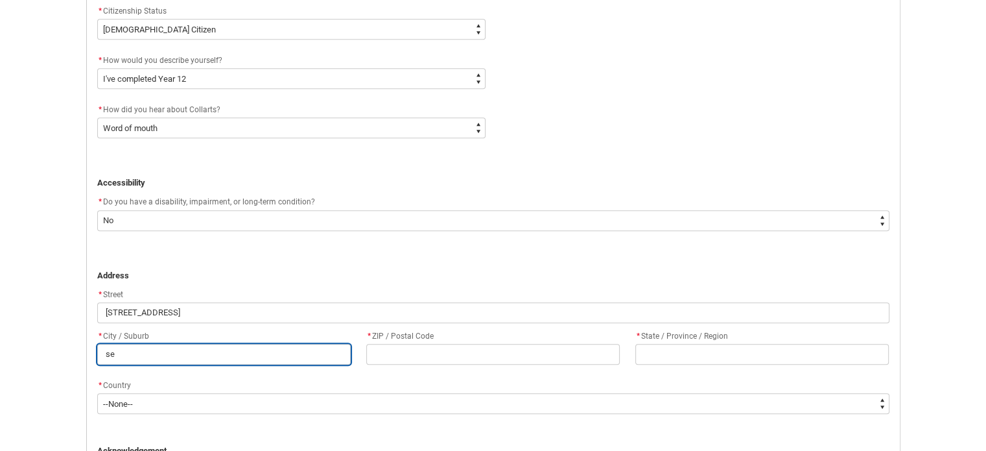
type lightning-primitive-input-simple "sea"
type input "sea"
type lightning-primitive-input-simple "seaf"
type input "seaf"
type lightning-primitive-input-simple "seafo"
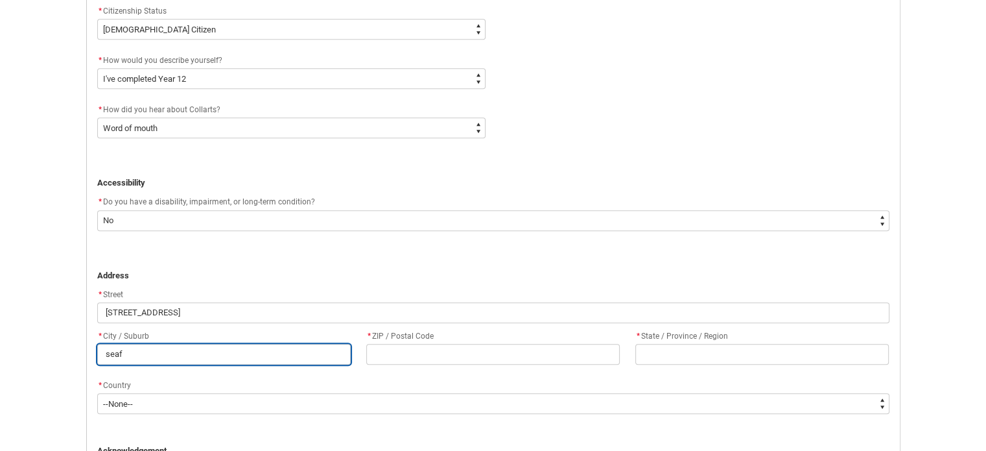
type input "seafo"
type lightning-primitive-input-simple "seafor"
type input "seafor"
type lightning-primitive-input-simple "seaford"
type input "seaford"
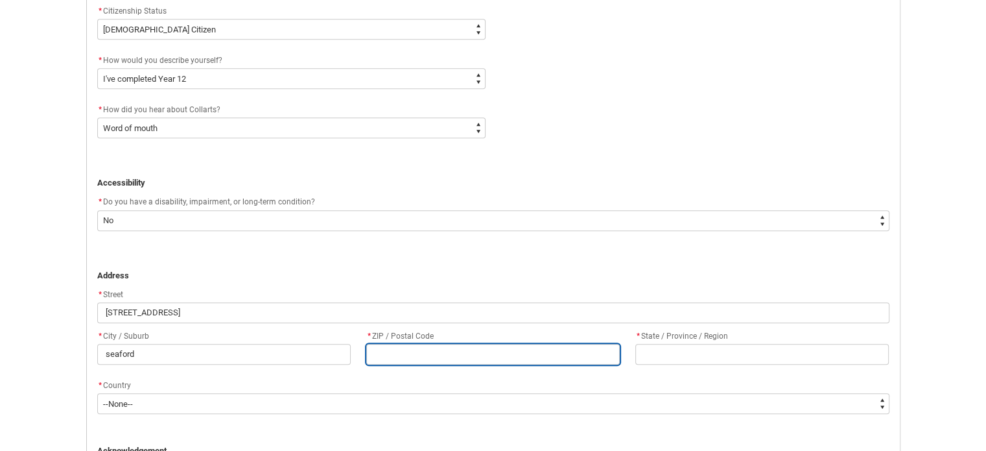
click at [399, 357] on input "REDU_Application_Form_for_Applicant flow" at bounding box center [493, 354] width 254 height 21
type lightning-primitive-input-simple "3"
type input "3"
type lightning-primitive-input-simple "31"
type input "31"
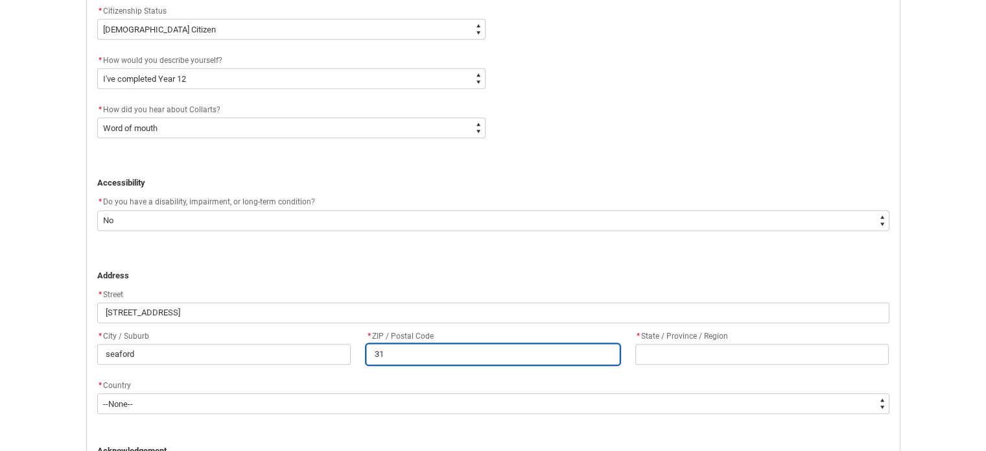
type lightning-primitive-input-simple "319"
type input "319"
type lightning-primitive-input-simple "3198"
type input "3198"
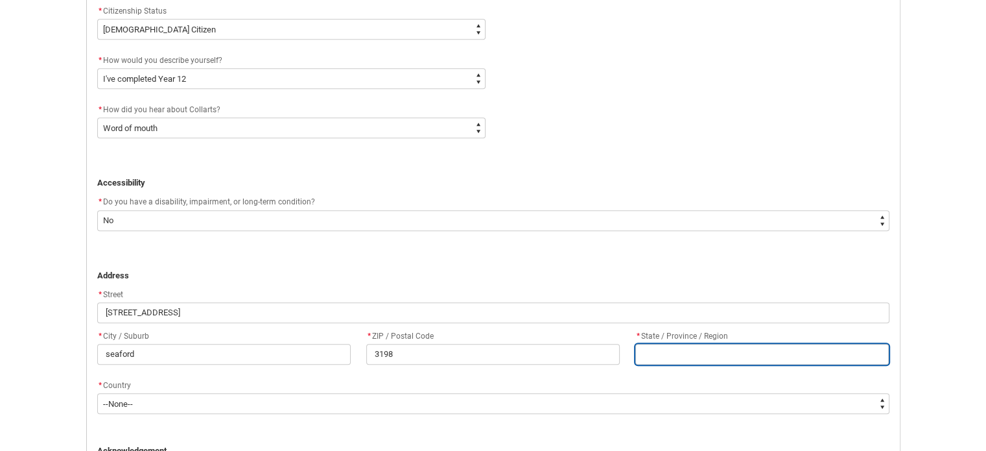
click at [674, 361] on input "REDU_Application_Form_for_Applicant flow" at bounding box center [762, 354] width 254 height 21
type lightning-primitive-input-simple "v"
type input "v"
type lightning-primitive-input-simple "vi"
type input "vi"
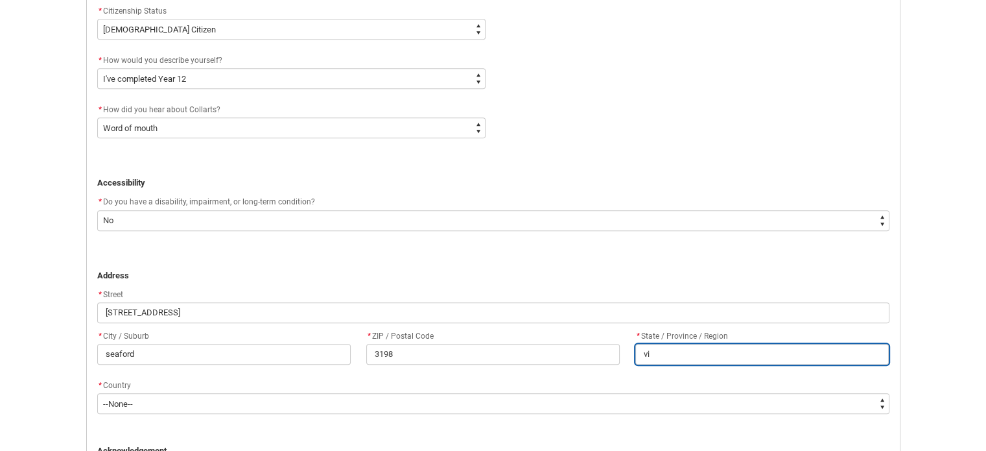
type lightning-primitive-input-simple "vic"
type input "vic"
type lightning-primitive-input-simple "vict"
type input "vict"
type lightning-primitive-input-simple "victo"
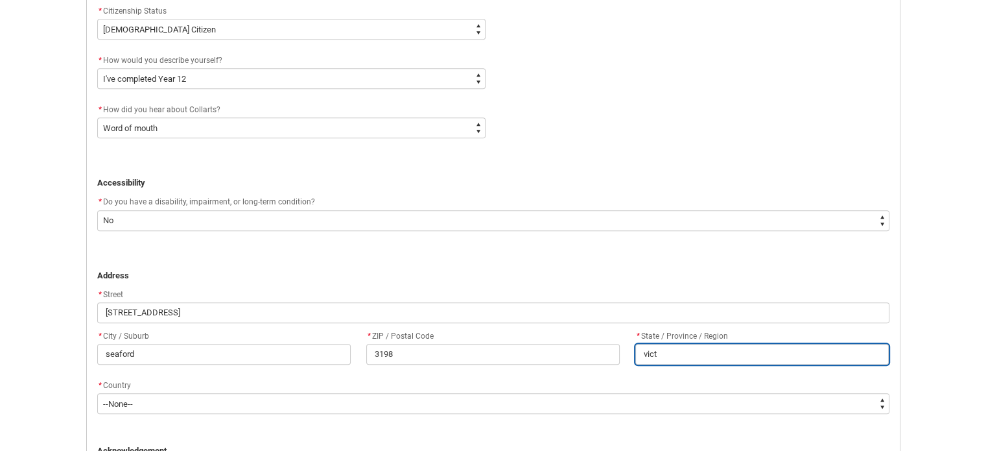
type input "victo"
type lightning-primitive-input-simple "[PERSON_NAME]"
type input "[PERSON_NAME]"
type lightning-primitive-input-simple "victori"
type input "victori"
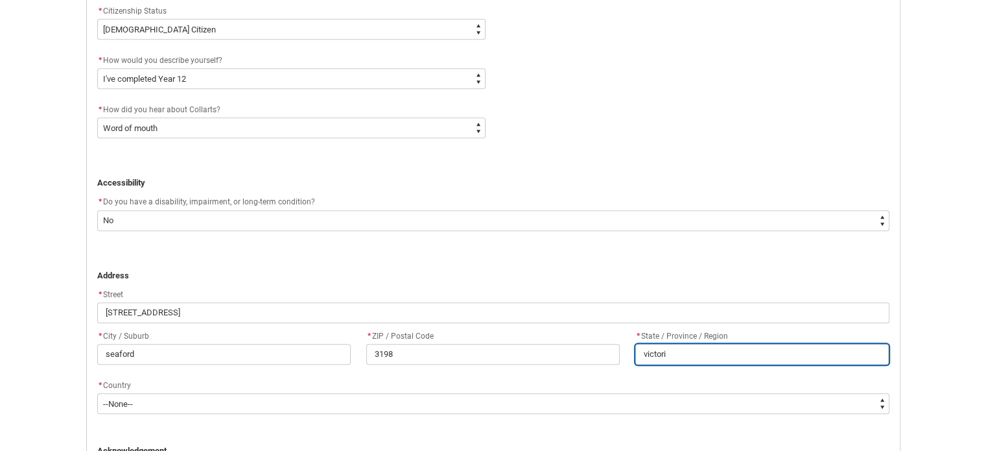
type lightning-primitive-input-simple "victoria"
type input "victoria"
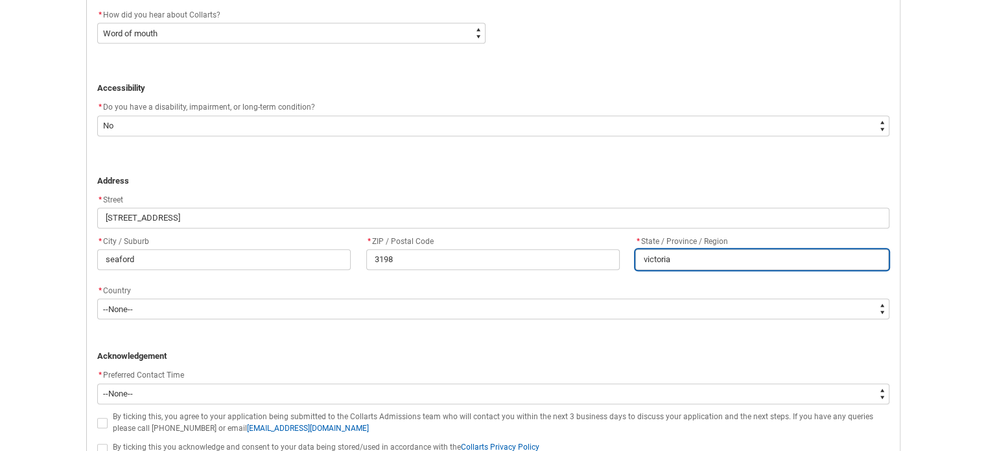
scroll to position [742, 0]
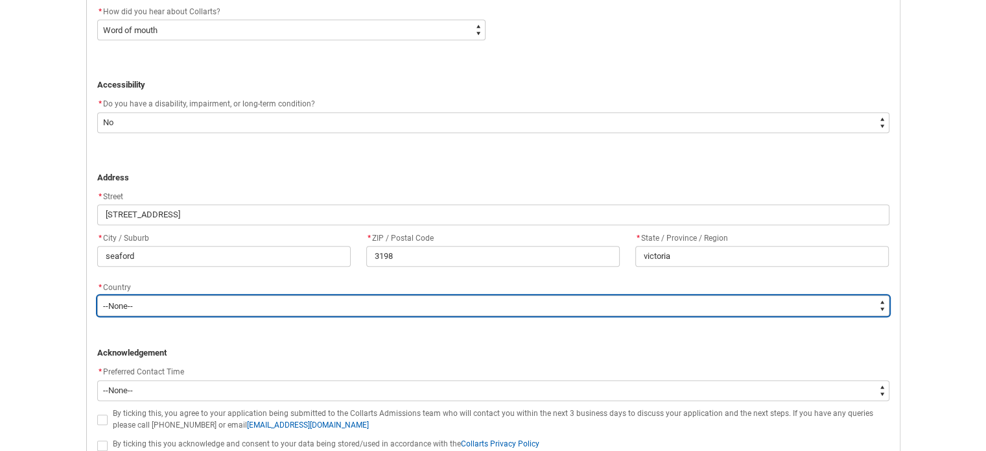
click at [654, 300] on select "--None-- [GEOGRAPHIC_DATA] ([GEOGRAPHIC_DATA]) [GEOGRAPHIC_DATA] [GEOGRAPHIC_DA…" at bounding box center [493, 305] width 792 height 21
click at [97, 295] on select "--None-- [GEOGRAPHIC_DATA] ([GEOGRAPHIC_DATA]) [GEOGRAPHIC_DATA] [GEOGRAPHIC_DA…" at bounding box center [493, 305] width 792 height 21
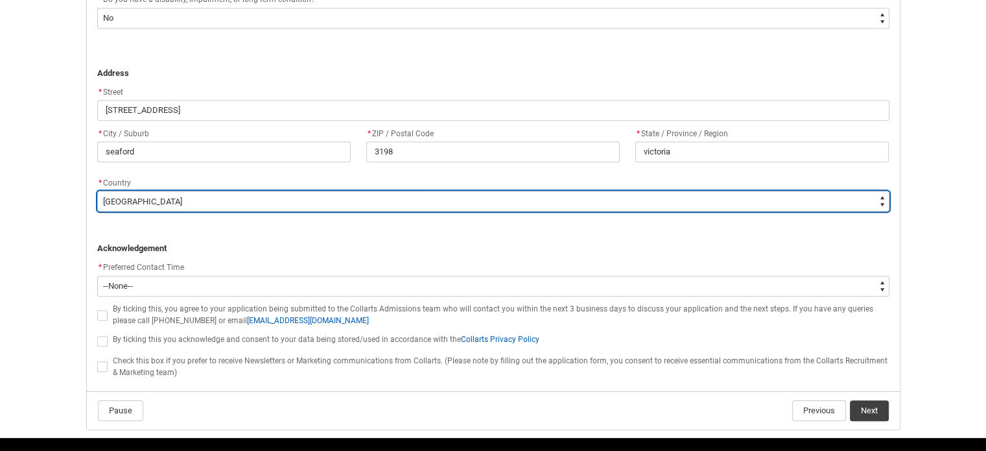
scroll to position [848, 0]
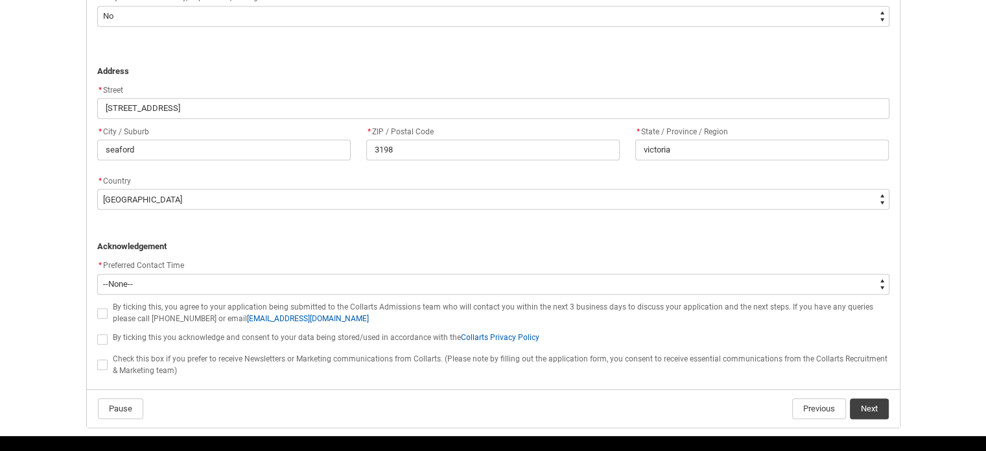
click at [418, 258] on div "* Preferred Contact Time" at bounding box center [493, 266] width 792 height 16
click at [388, 242] on p "﻿ Acknowledgement" at bounding box center [493, 246] width 792 height 13
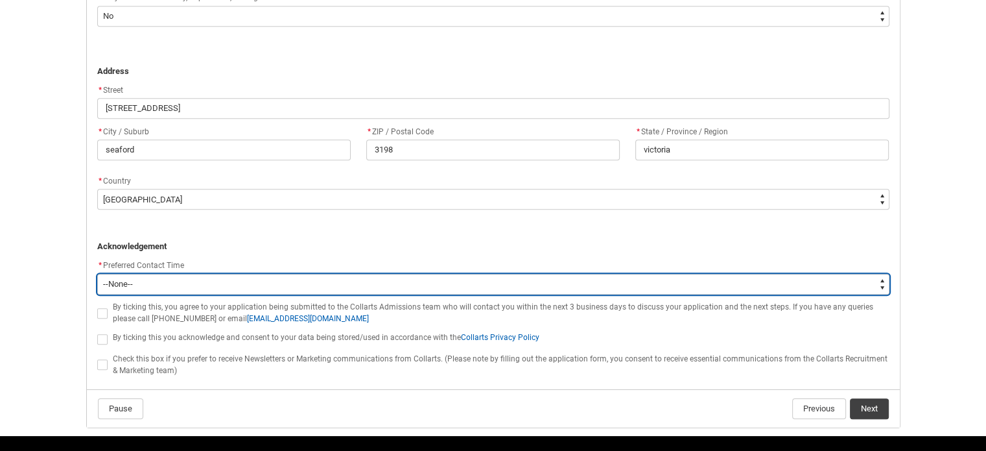
click at [211, 274] on select "--None-- Morning (9:00AM-12:00PM) Afternoon (12:00PM-5:00PM)" at bounding box center [493, 284] width 792 height 21
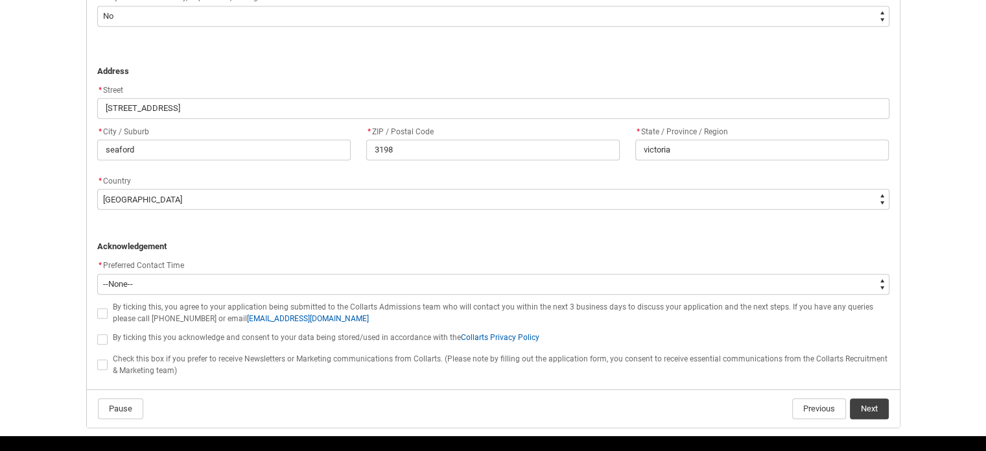
click at [350, 240] on p "﻿ Acknowledgement" at bounding box center [493, 246] width 792 height 13
click at [102, 313] on span "REDU_Application_Form_for_Applicant flow" at bounding box center [102, 313] width 10 height 10
click at [97, 306] on input "REDU_Application_Form_for_Applicant flow" at bounding box center [97, 305] width 1 height 1
click at [104, 338] on span "REDU_Application_Form_for_Applicant flow" at bounding box center [102, 339] width 10 height 10
click at [97, 332] on input "REDU_Application_Form_for_Applicant flow" at bounding box center [97, 331] width 1 height 1
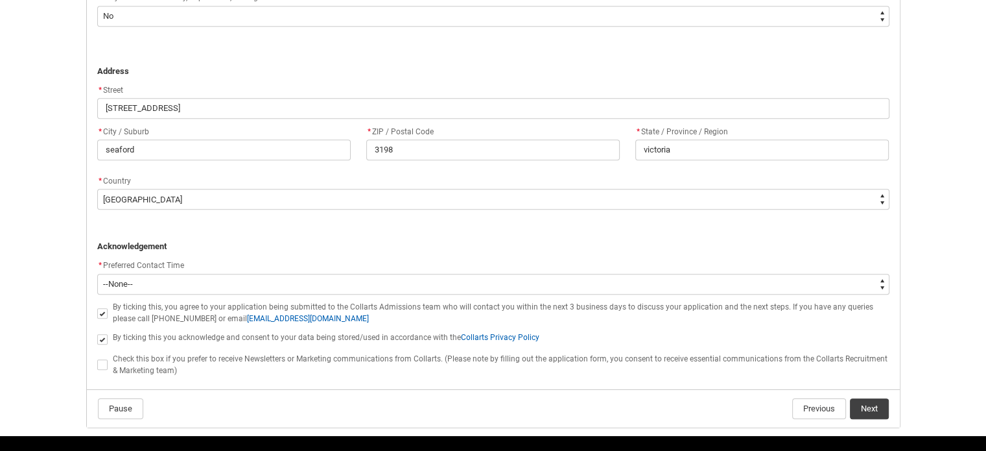
click at [409, 365] on div "Check this box if you prefer to receive Newsletters or Marketing communications…" at bounding box center [501, 363] width 777 height 25
click at [409, 366] on div "Check this box if you prefer to receive Newsletters or Marketing communications…" at bounding box center [501, 363] width 777 height 25
click at [414, 368] on div "Check this box if you prefer to receive Newsletters or Marketing communications…" at bounding box center [501, 363] width 777 height 25
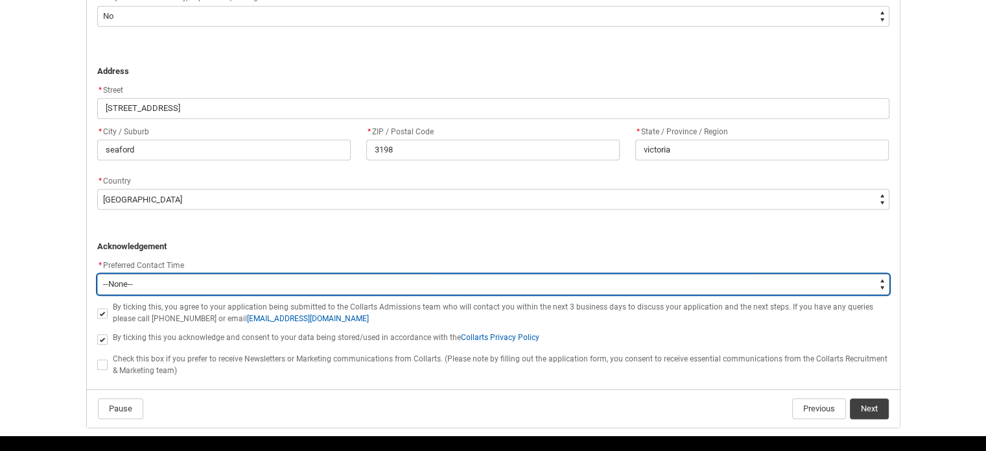
click at [767, 280] on select "--None-- Morning (9:00AM-12:00PM) Afternoon (12:00PM-5:00PM)" at bounding box center [493, 284] width 792 height 21
click at [97, 274] on select "--None-- Morning (9:00AM-12:00PM) Afternoon (12:00PM-5:00PM)" at bounding box center [493, 284] width 792 height 21
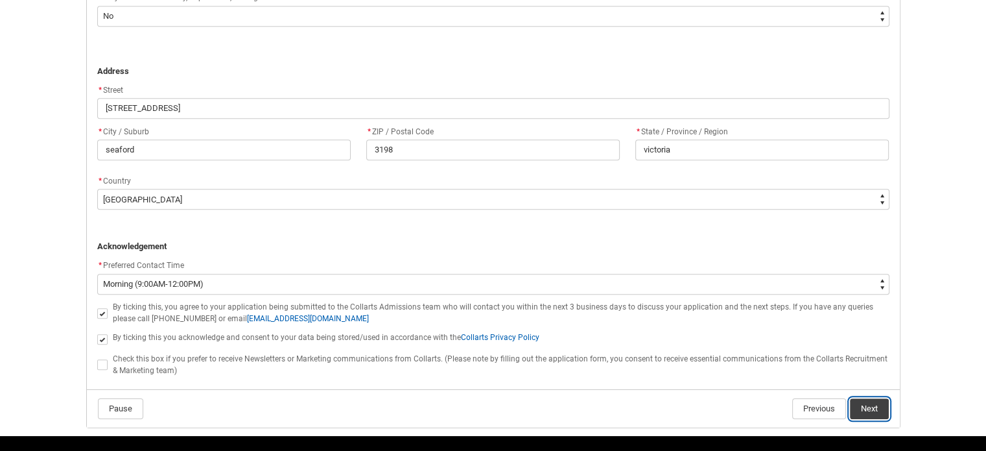
click at [873, 407] on button "Next" at bounding box center [869, 408] width 39 height 21
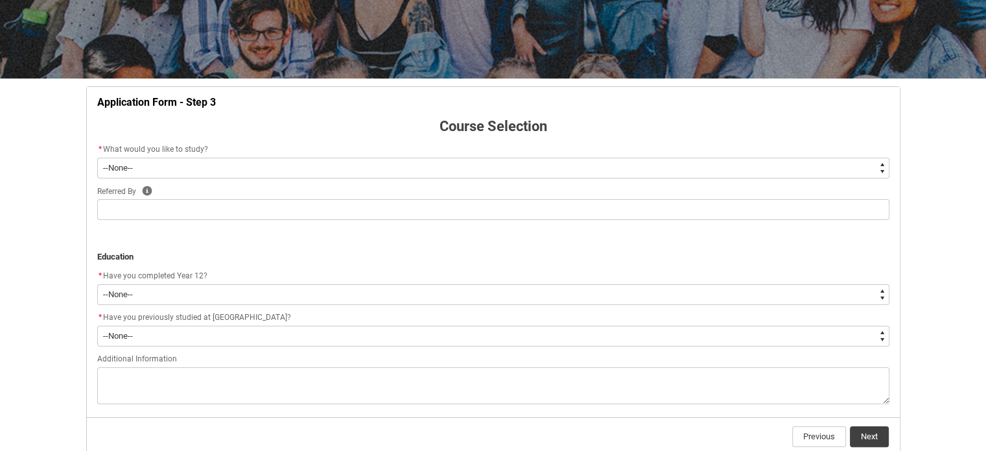
scroll to position [180, 0]
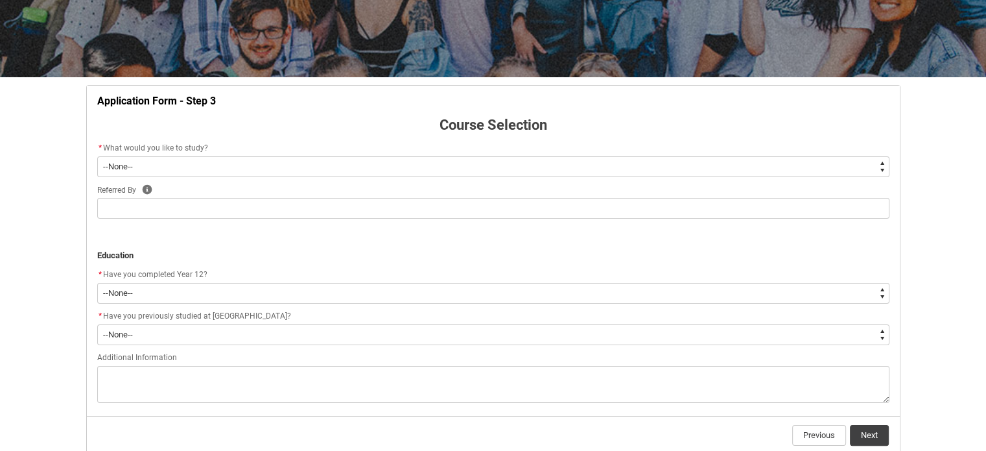
click at [550, 169] on select "--None-- Diploma Bachelor Post Graduate" at bounding box center [493, 166] width 792 height 21
click at [97, 156] on select "--None-- Diploma Bachelor Post Graduate" at bounding box center [493, 166] width 792 height 21
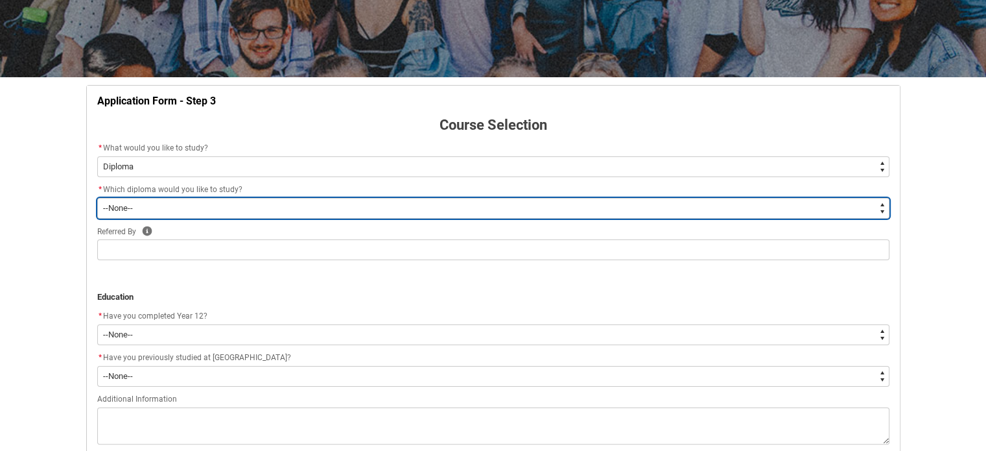
click at [290, 206] on select "--None-- Diploma of 2D Animation Diploma of Applied Business (Entertainment Man…" at bounding box center [493, 208] width 792 height 21
click at [97, 198] on select "--None-- Diploma of 2D Animation Diploma of Applied Business (Entertainment Man…" at bounding box center [493, 208] width 792 height 21
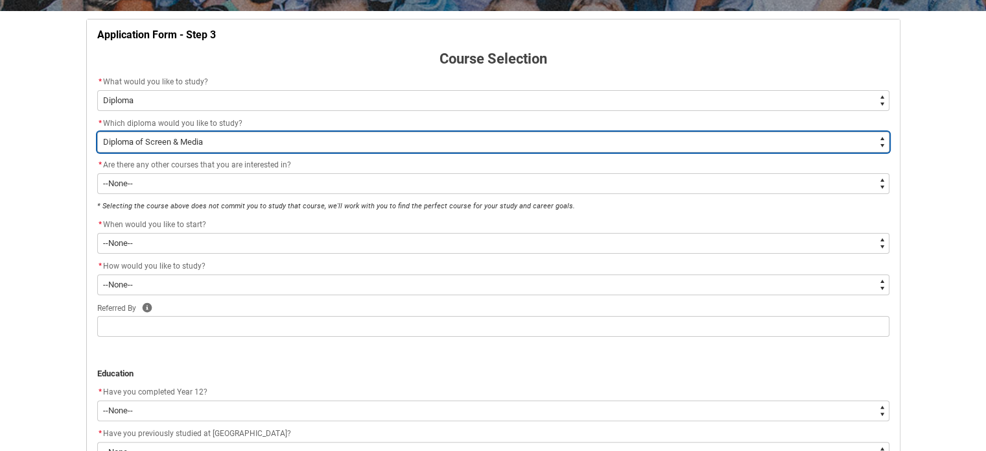
scroll to position [246, 0]
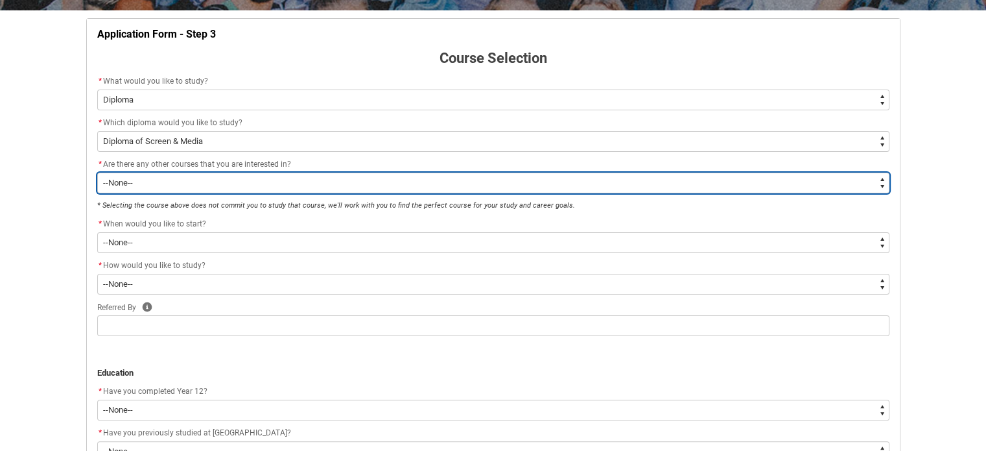
click at [310, 186] on select "--None-- Yes No" at bounding box center [493, 182] width 792 height 21
click at [97, 172] on select "--None-- Yes No" at bounding box center [493, 182] width 792 height 21
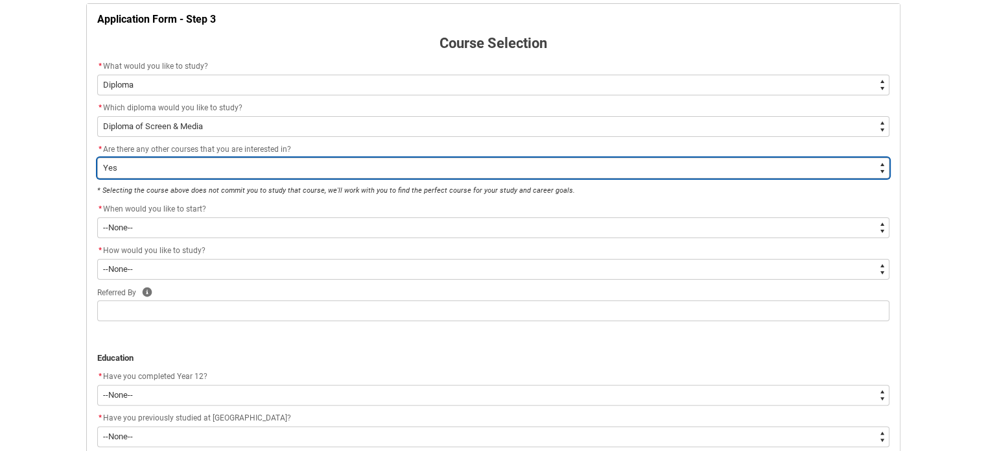
scroll to position [262, 0]
click at [325, 174] on select "--None-- Yes No" at bounding box center [493, 167] width 792 height 21
click at [97, 157] on select "--None-- Yes No" at bounding box center [493, 167] width 792 height 21
click at [343, 160] on select "--None-- Yes No" at bounding box center [493, 167] width 792 height 21
click at [97, 157] on select "--None-- Yes No" at bounding box center [493, 167] width 792 height 21
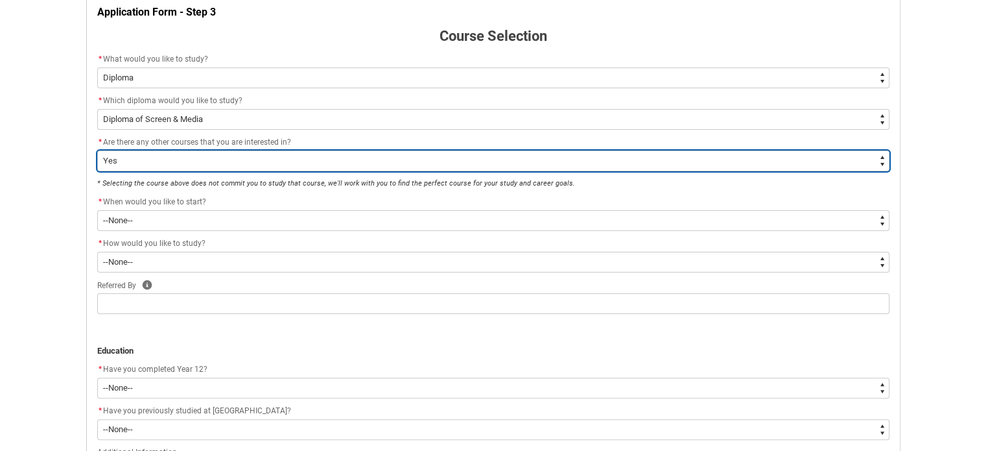
scroll to position [269, 0]
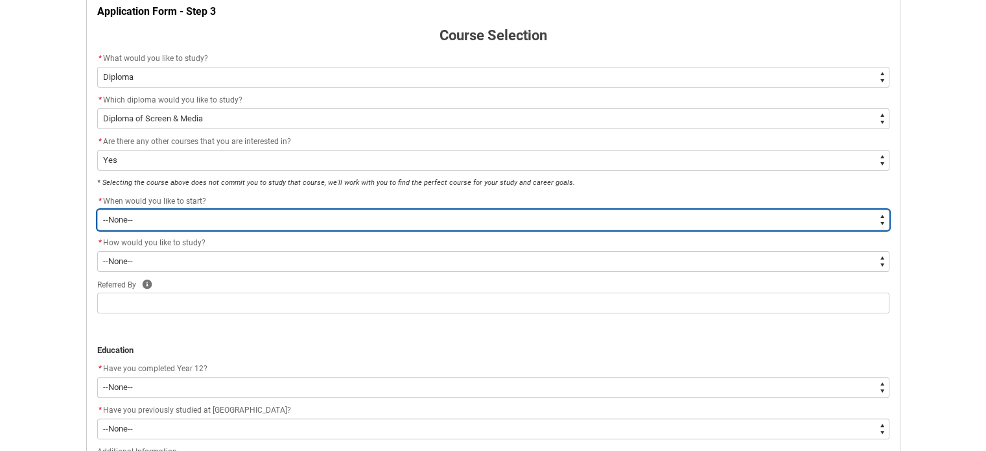
click at [348, 217] on select "--None-- Trimester 1 2026, starting [DATE] Trimester 3 2025, starting [DATE]" at bounding box center [493, 219] width 792 height 21
click at [97, 209] on select "--None-- Trimester 1 2026, starting [DATE] Trimester 3 2025, starting [DATE]" at bounding box center [493, 219] width 792 height 21
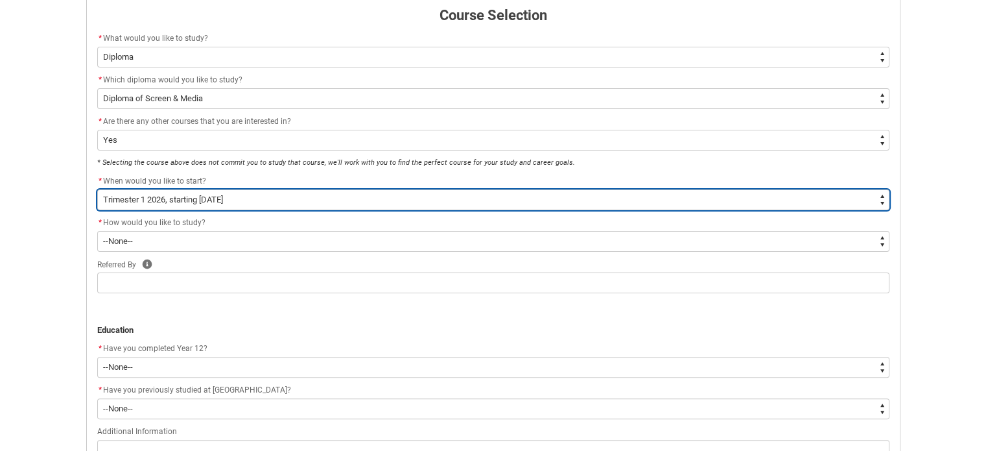
scroll to position [298, 0]
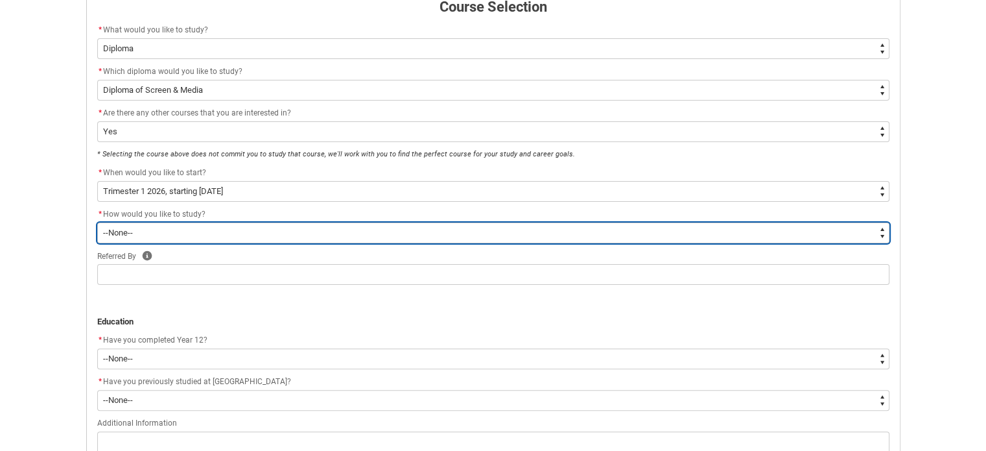
click at [361, 228] on select "--None-- On-campus" at bounding box center [493, 232] width 792 height 21
click at [97, 222] on select "--None-- On-campus" at bounding box center [493, 232] width 792 height 21
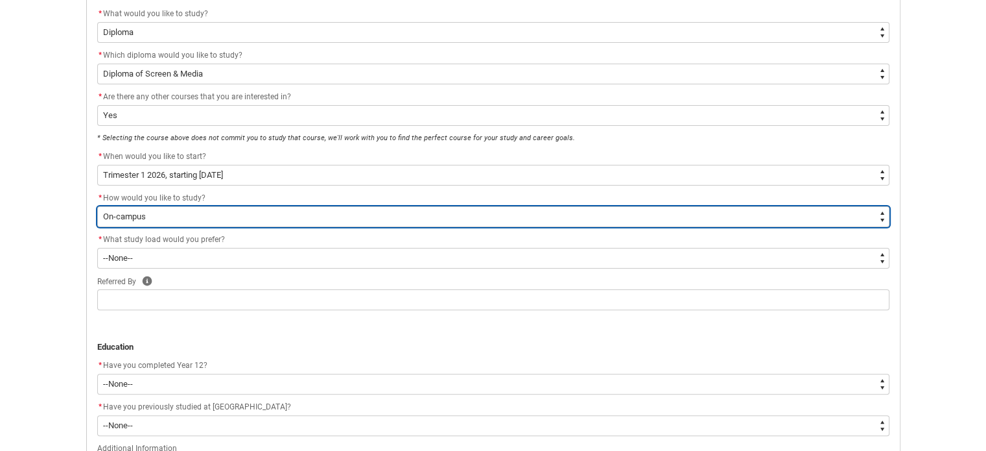
scroll to position [315, 0]
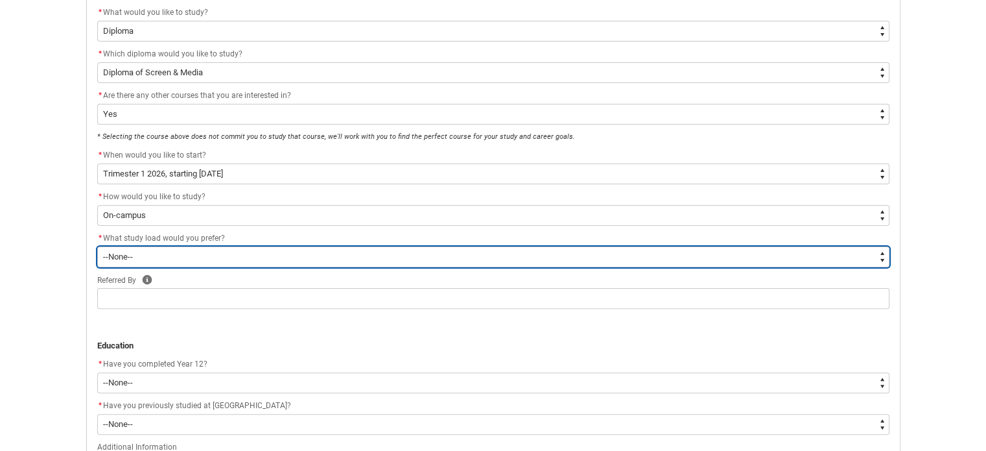
click at [341, 259] on select "--None-- Full-time Part-time" at bounding box center [493, 256] width 792 height 21
click at [97, 246] on select "--None-- Full-time Part-time" at bounding box center [493, 256] width 792 height 21
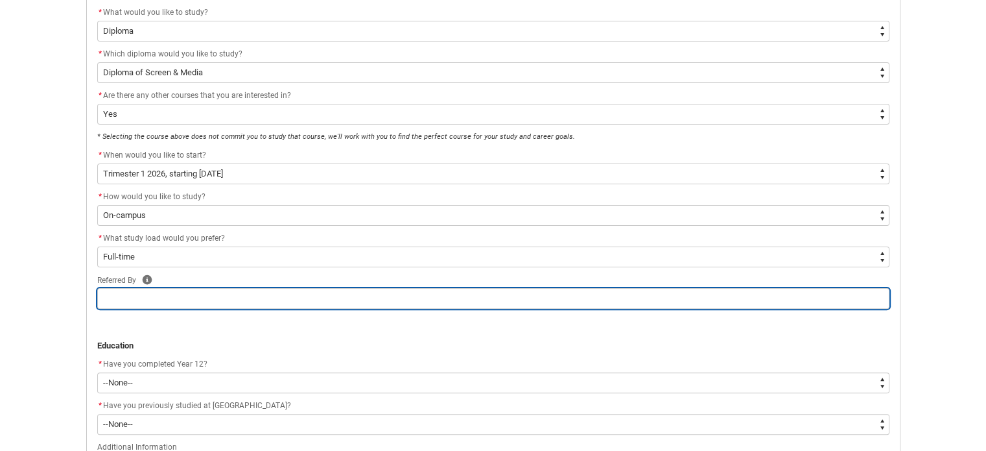
click at [323, 300] on input "REDU_Application_Form_for_Applicant flow" at bounding box center [493, 298] width 792 height 21
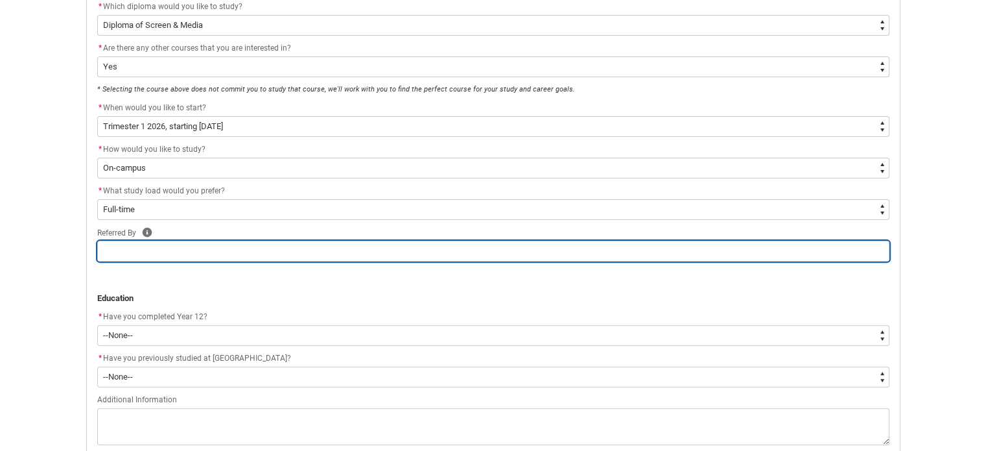
scroll to position [364, 0]
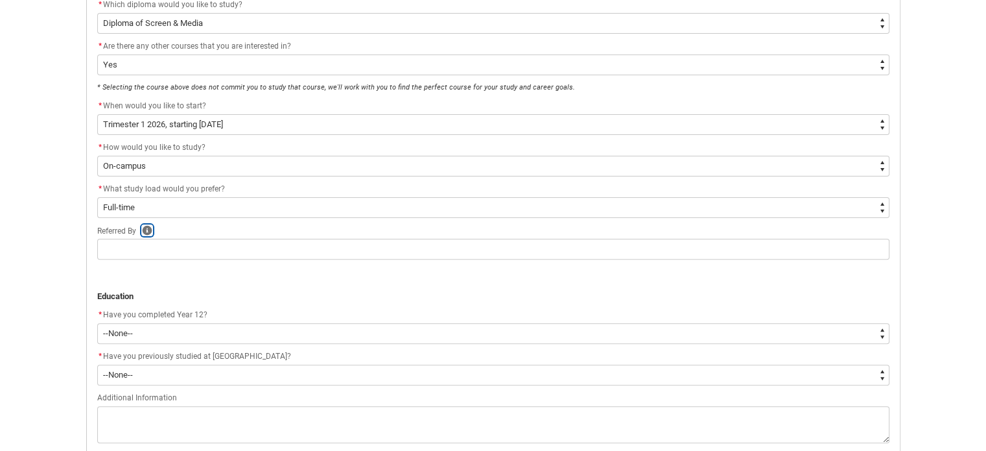
click at [147, 225] on icon "REDU_Application_Form_for_Applicant flow" at bounding box center [147, 230] width 10 height 10
click at [236, 256] on icon "REDU_Application_Form_for_Applicant flow" at bounding box center [232, 260] width 16 height 16
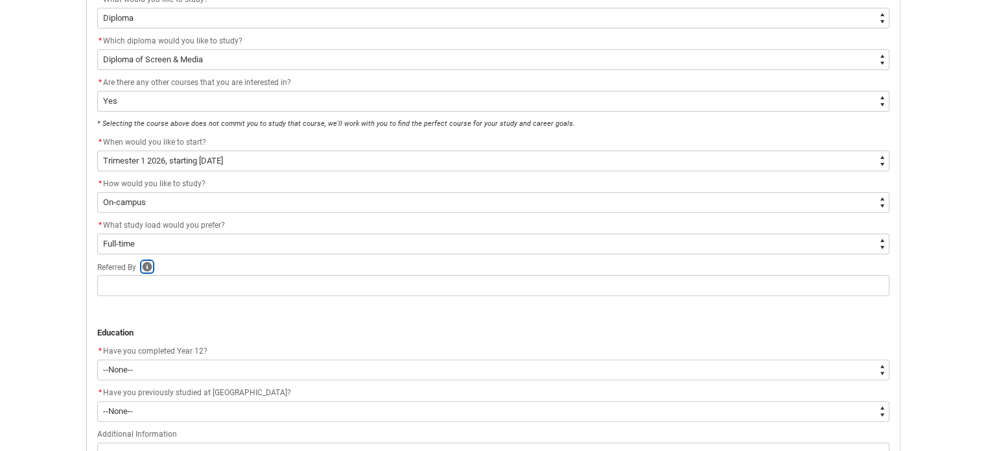
scroll to position [329, 0]
click at [148, 263] on icon "REDU_Application_Form_for_Applicant flow" at bounding box center [147, 265] width 10 height 10
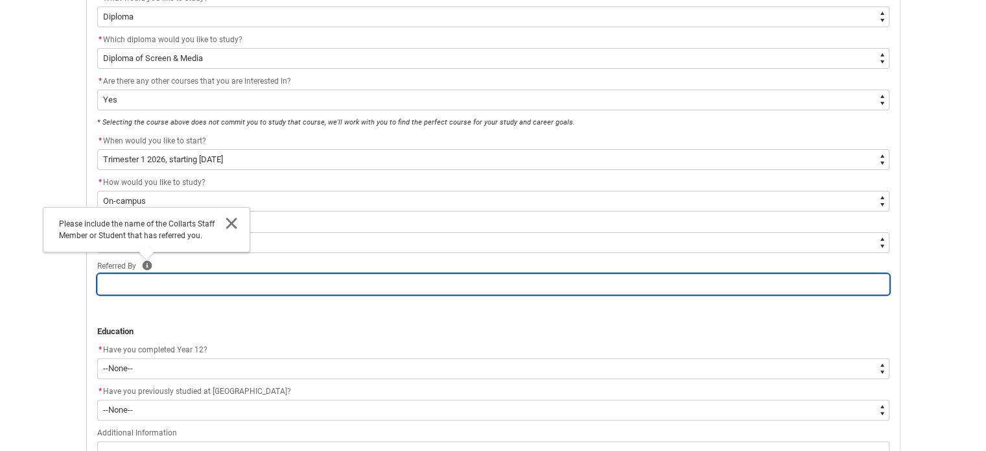
click at [198, 281] on input "REDU_Application_Form_for_Applicant flow" at bounding box center [493, 284] width 792 height 21
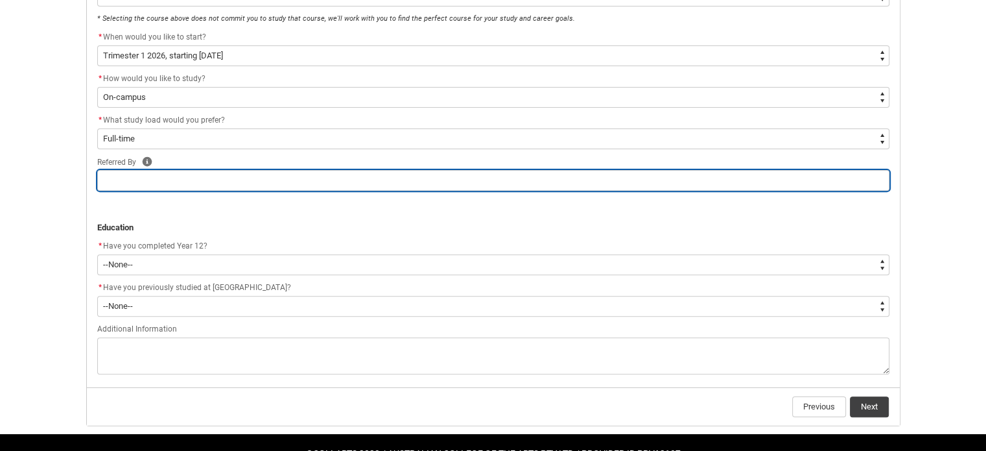
scroll to position [437, 0]
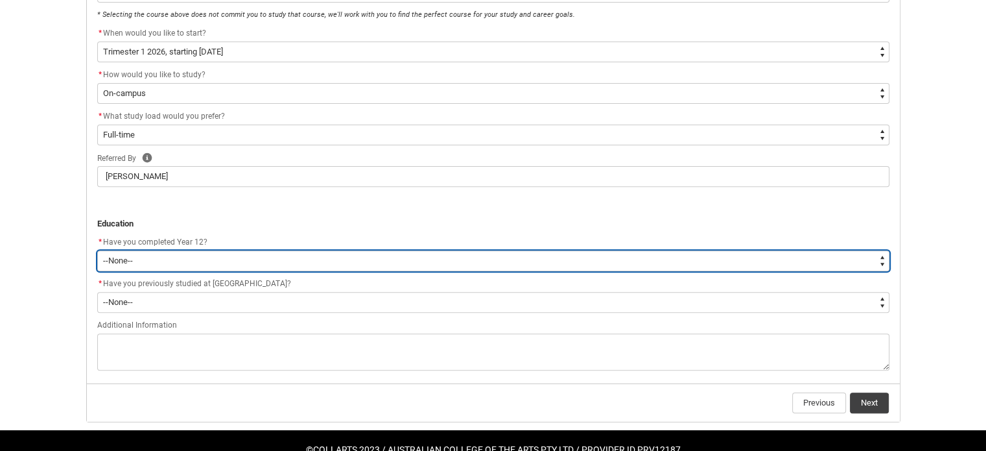
click at [296, 260] on select "--None-- Yes No Other" at bounding box center [493, 260] width 792 height 21
click at [97, 250] on select "--None-- Yes No Other" at bounding box center [493, 260] width 792 height 21
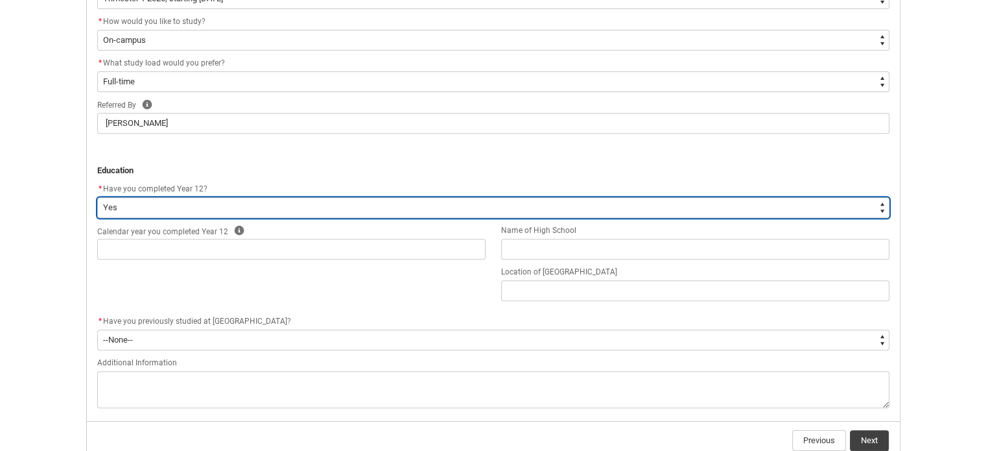
scroll to position [493, 0]
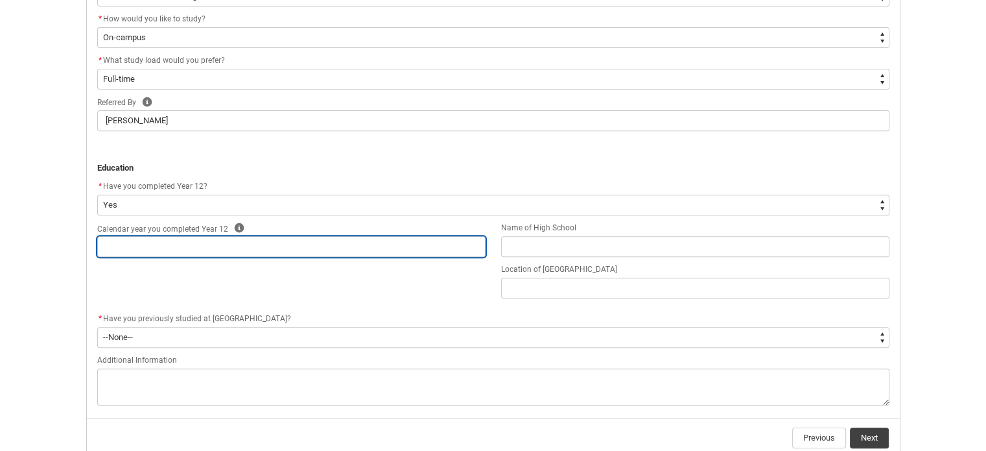
click at [326, 252] on input "REDU_Application_Form_for_Applicant flow" at bounding box center [291, 246] width 388 height 21
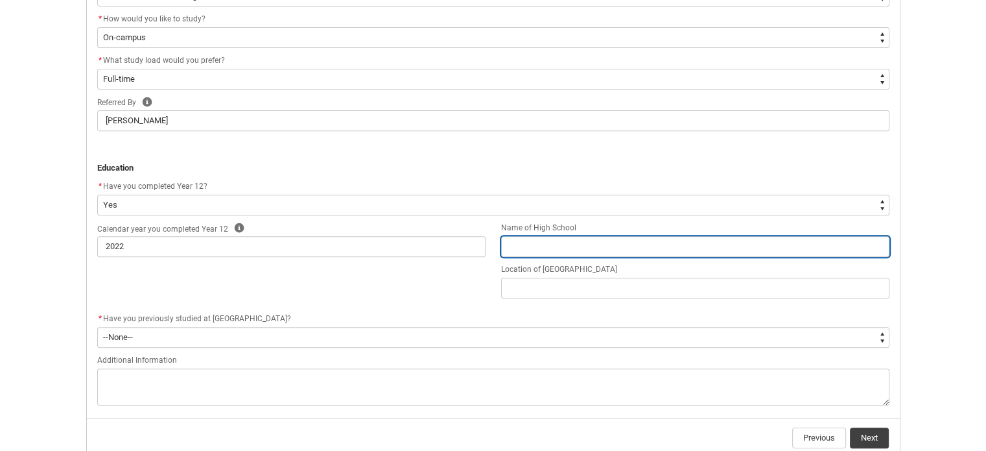
click at [541, 253] on input "REDU_Application_Form_for_Applicant flow" at bounding box center [695, 246] width 388 height 21
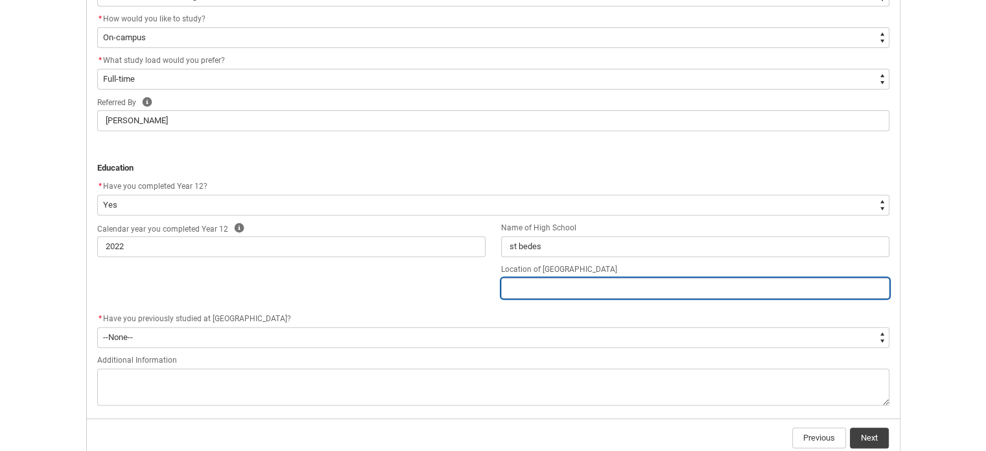
click at [526, 290] on input "REDU_Application_Form_for_Applicant flow" at bounding box center [695, 288] width 388 height 21
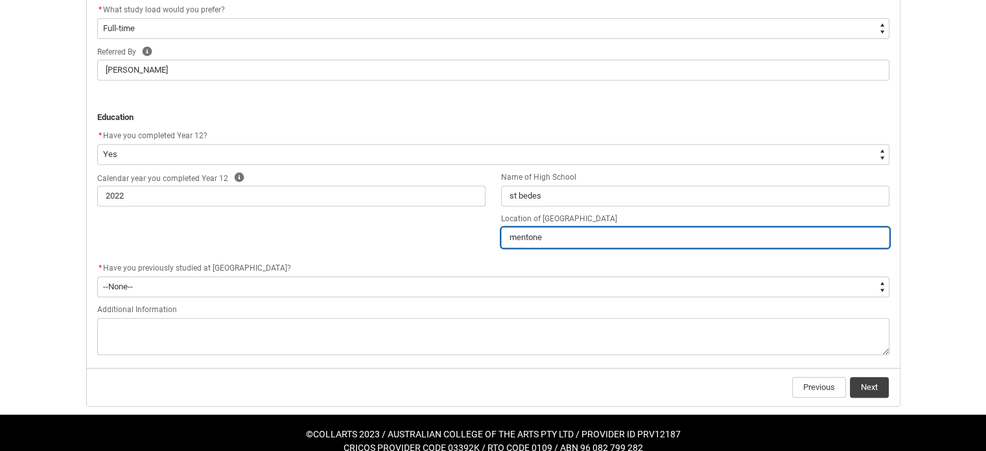
scroll to position [545, 0]
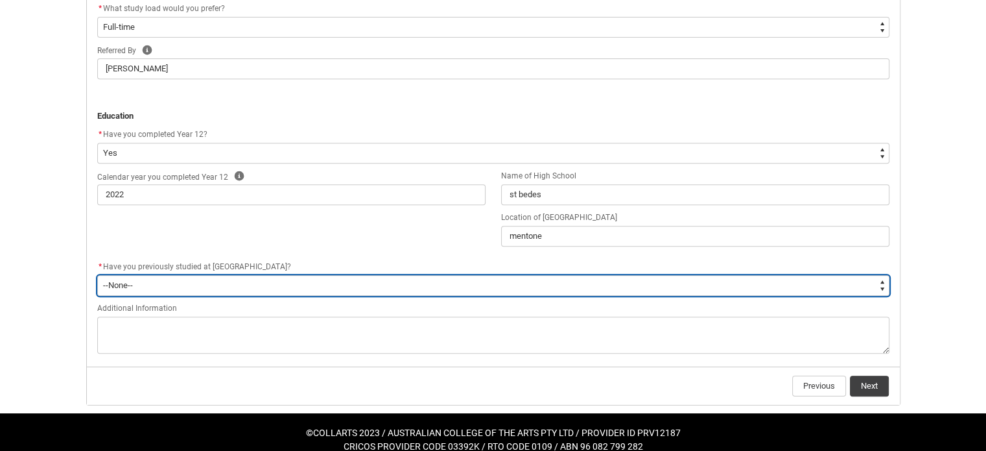
click at [489, 278] on select "--None-- Yes No" at bounding box center [493, 285] width 792 height 21
click at [97, 275] on select "--None-- Yes No" at bounding box center [493, 285] width 792 height 21
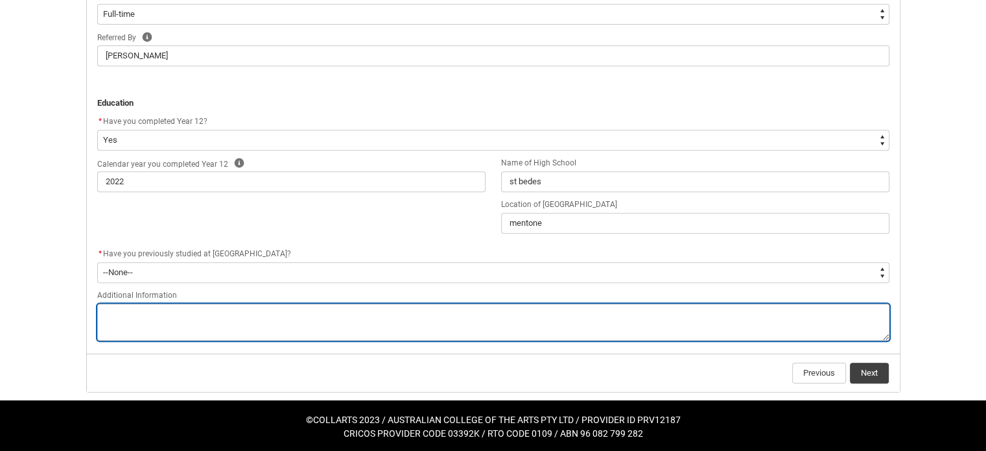
click at [449, 307] on textarea "REDU_Application_Form_for_Applicant flow" at bounding box center [493, 321] width 792 height 37
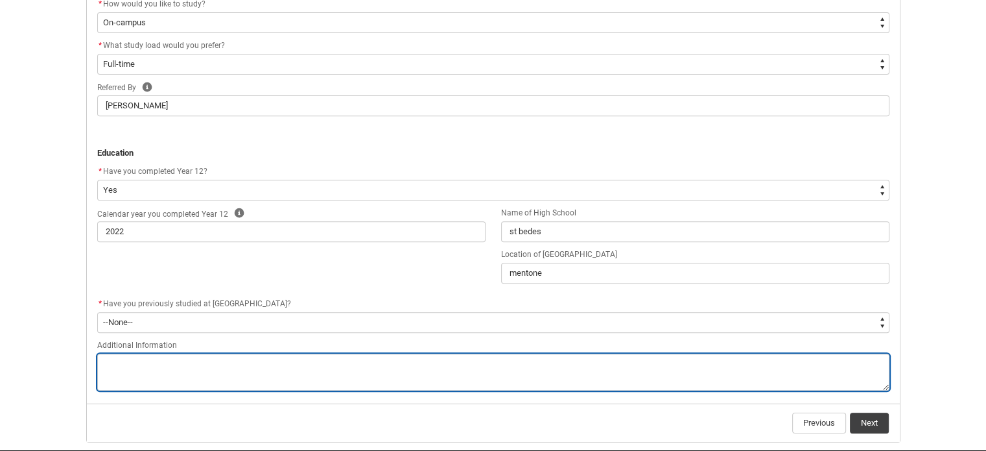
scroll to position [508, 0]
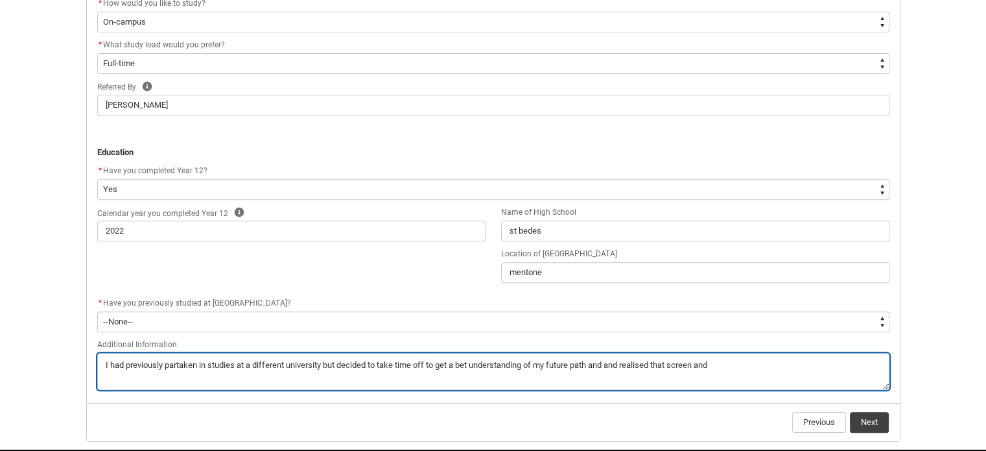
click at [652, 364] on textarea "REDU_Application_Form_for_Applicant flow" at bounding box center [493, 371] width 792 height 37
click at [731, 362] on textarea "REDU_Application_Form_for_Applicant flow" at bounding box center [493, 371] width 792 height 37
click at [629, 364] on textarea "REDU_Application_Form_for_Applicant flow" at bounding box center [493, 371] width 792 height 37
click at [726, 365] on textarea "REDU_Application_Form_for_Applicant flow" at bounding box center [493, 371] width 792 height 37
click at [209, 365] on textarea "REDU_Application_Form_for_Applicant flow" at bounding box center [493, 371] width 792 height 37
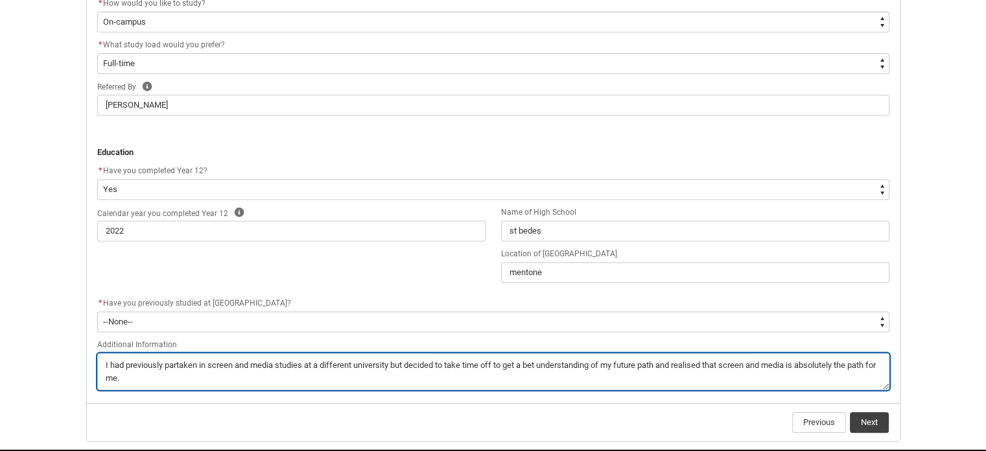
click at [682, 363] on textarea "REDU_Application_Form_for_Applicant flow" at bounding box center [493, 371] width 792 height 37
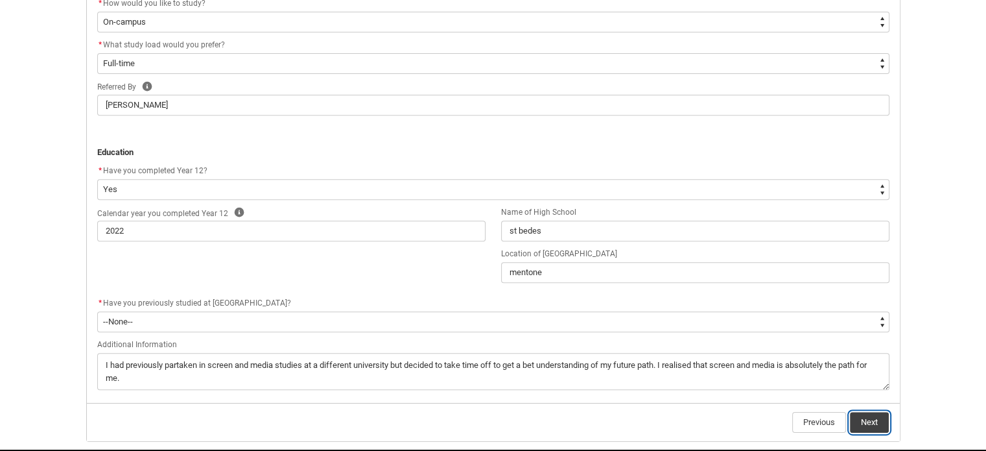
click at [875, 425] on button "Next" at bounding box center [869, 422] width 39 height 21
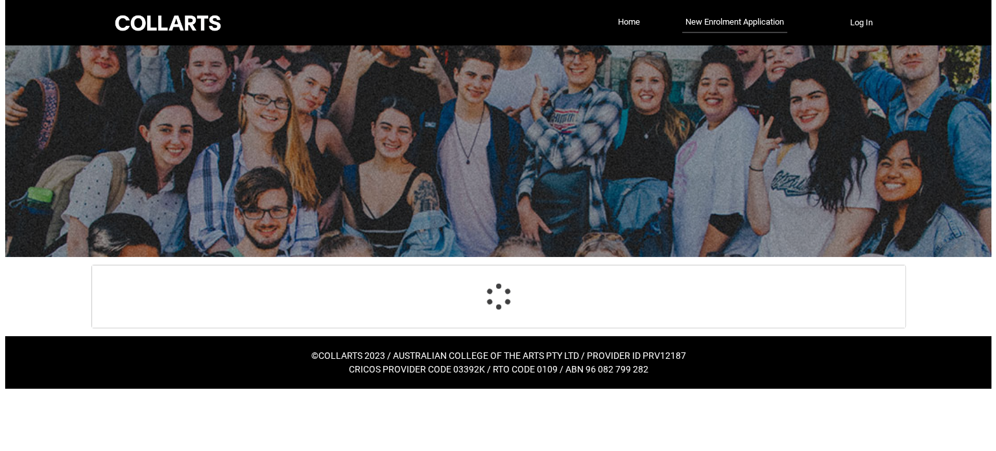
scroll to position [0, 0]
